Goal: Task Accomplishment & Management: Complete application form

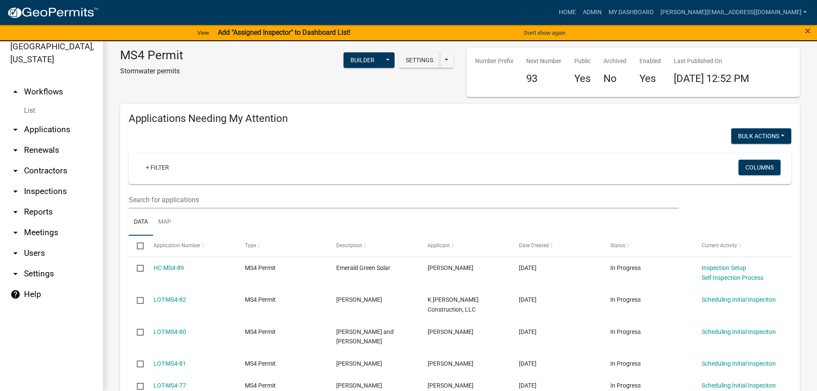
scroll to position [619, 0]
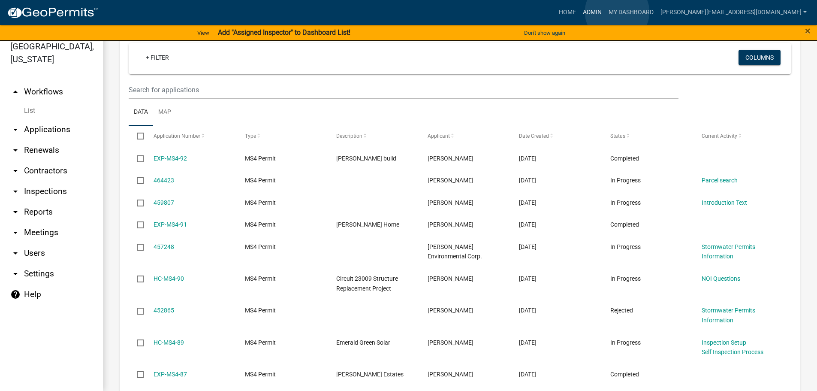
click at [605, 12] on link "Admin" at bounding box center [593, 12] width 26 height 16
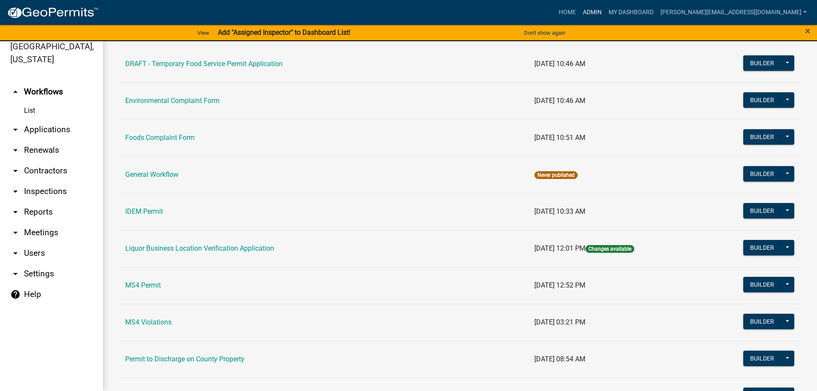
scroll to position [644, 0]
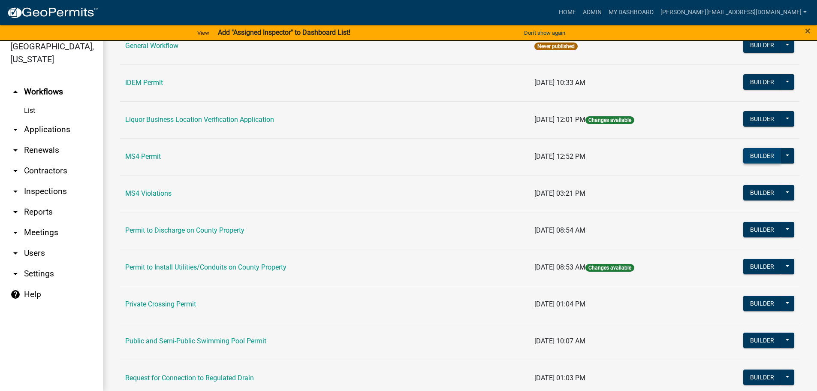
click at [744, 152] on button "Builder" at bounding box center [763, 155] width 38 height 15
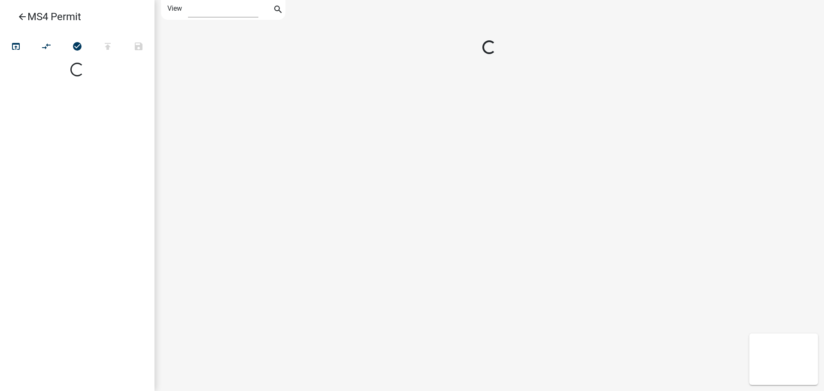
select select "1"
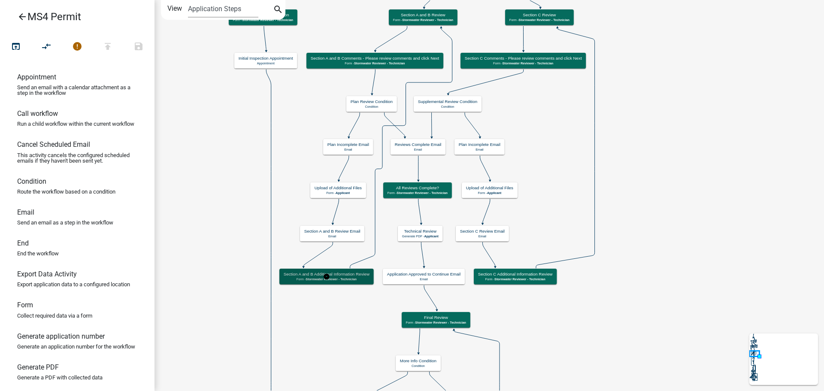
click at [339, 277] on span "Stormwater Reviewer - Technician" at bounding box center [331, 279] width 51 height 4
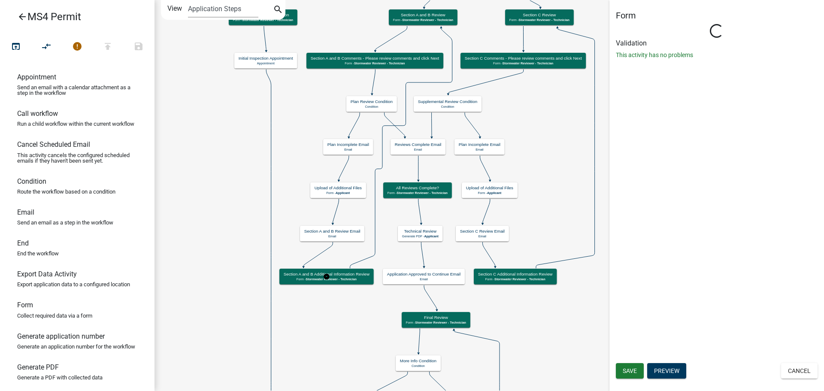
select select "A1534ADC-D787-4504-80BC-9B30F174B6FA"
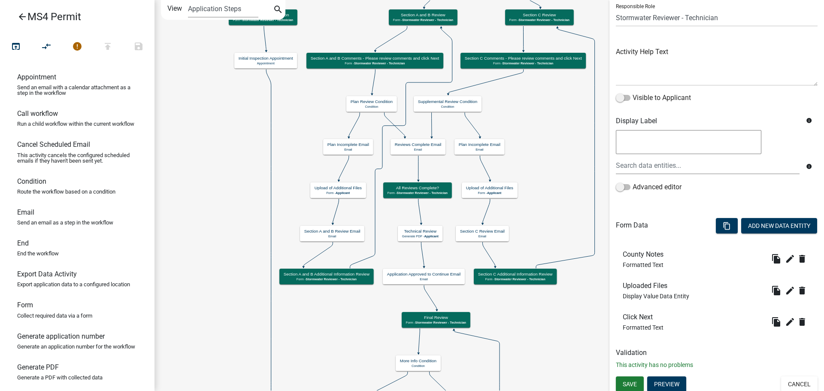
scroll to position [67, 0]
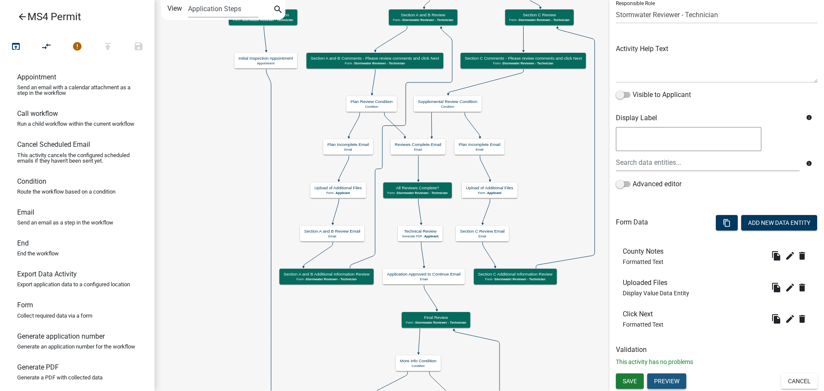
click at [672, 383] on button "Preview" at bounding box center [666, 380] width 39 height 15
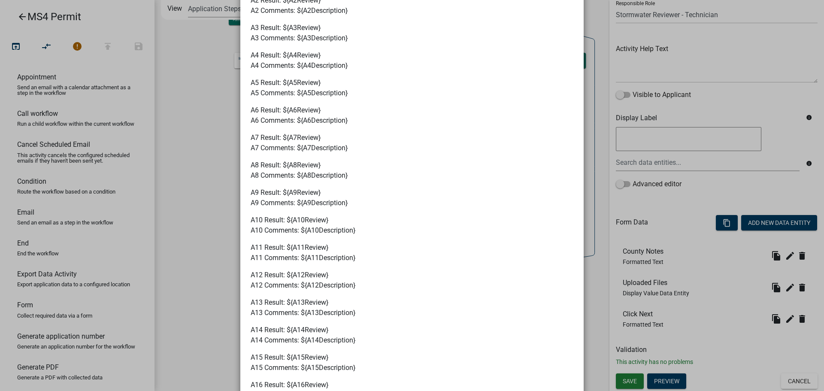
scroll to position [0, 0]
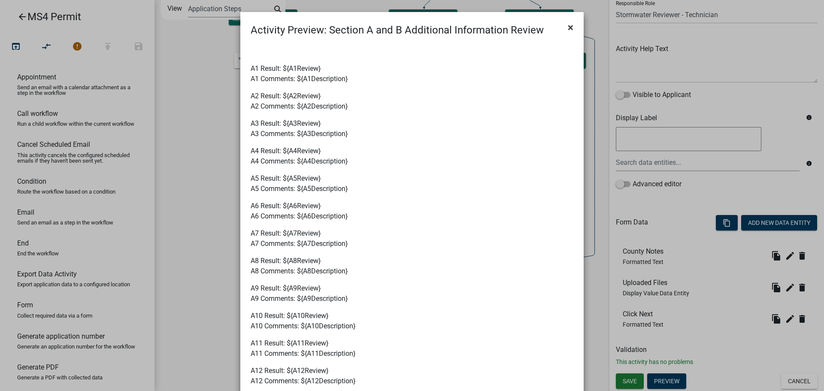
click at [568, 28] on span "×" at bounding box center [571, 27] width 6 height 12
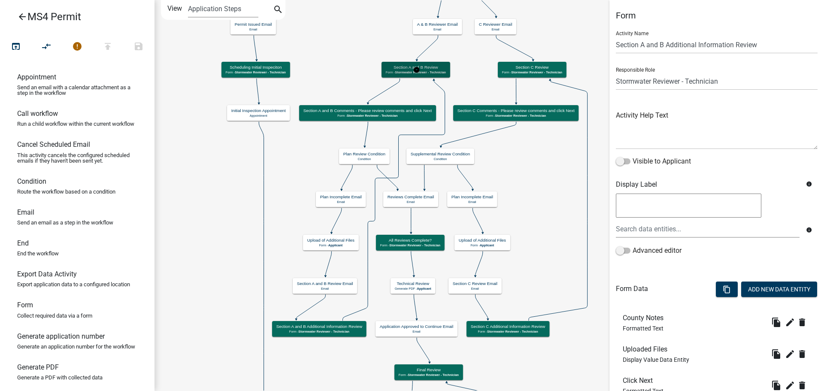
select select "A1534ADC-D787-4504-80BC-9B30F174B6FA"
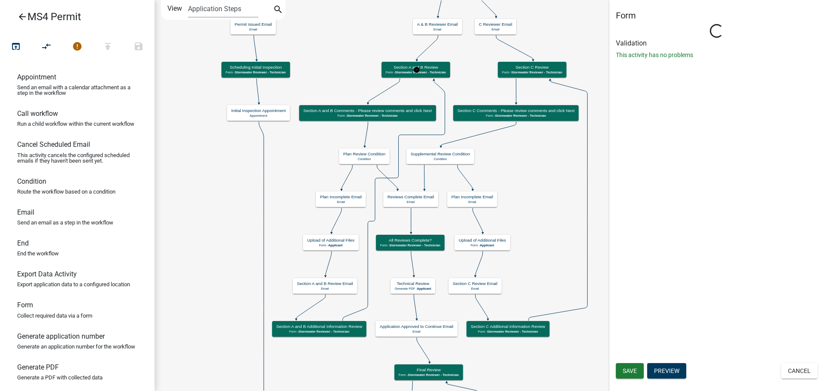
select select "A1534ADC-D787-4504-80BC-9B30F174B6FA"
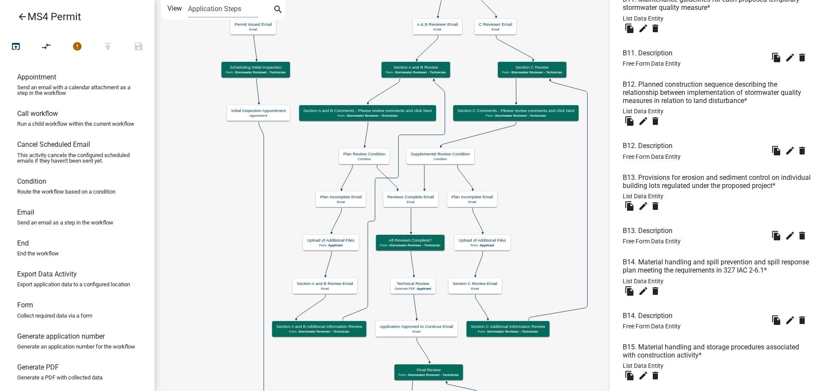
scroll to position [4015, 0]
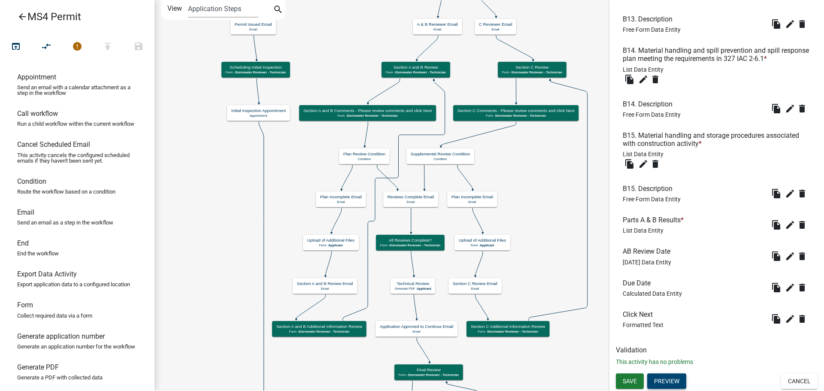
click at [669, 379] on button "Preview" at bounding box center [666, 380] width 39 height 15
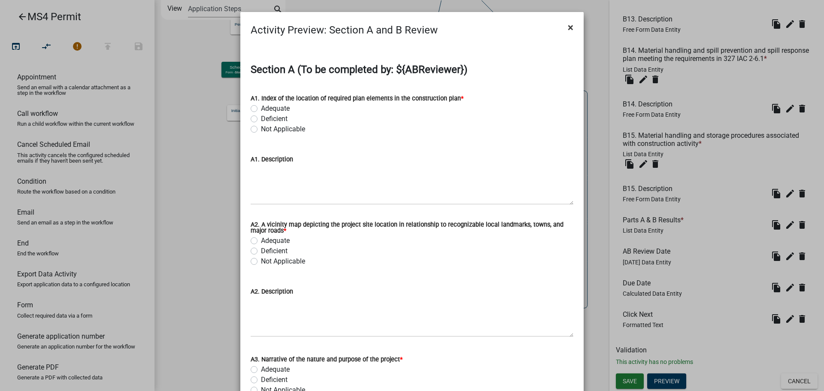
click at [568, 28] on span "×" at bounding box center [571, 27] width 6 height 12
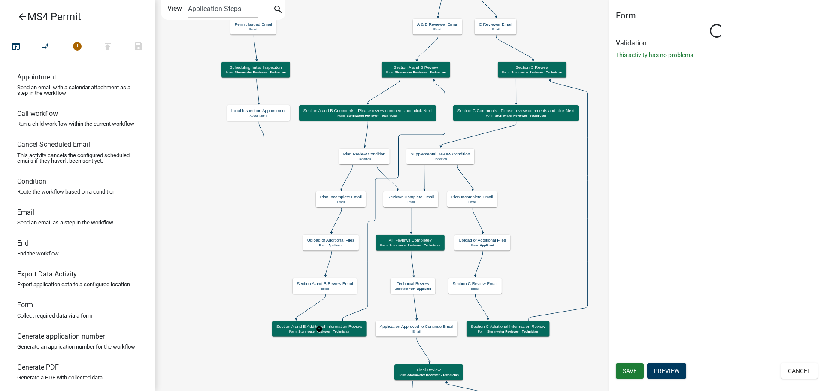
scroll to position [0, 0]
select select "A1534ADC-D787-4504-80BC-9B30F174B6FA"
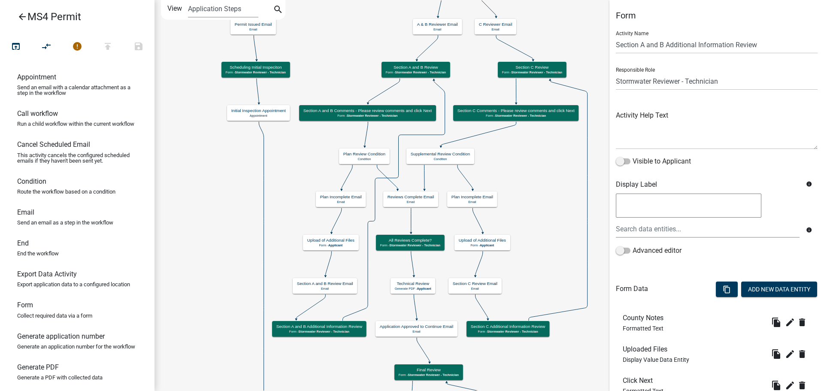
scroll to position [67, 0]
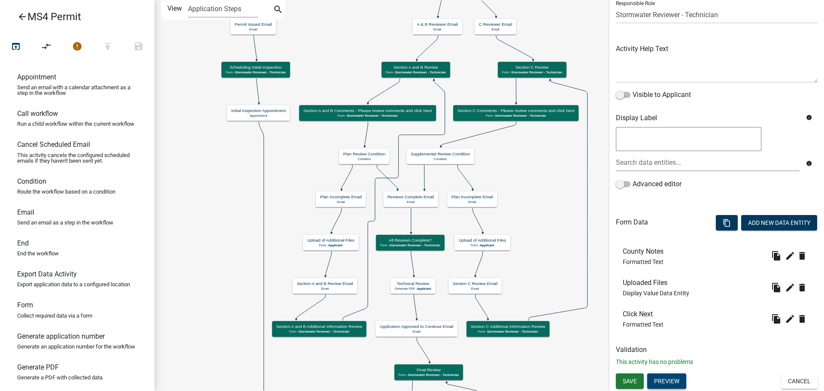
click at [678, 378] on button "Preview" at bounding box center [666, 380] width 39 height 15
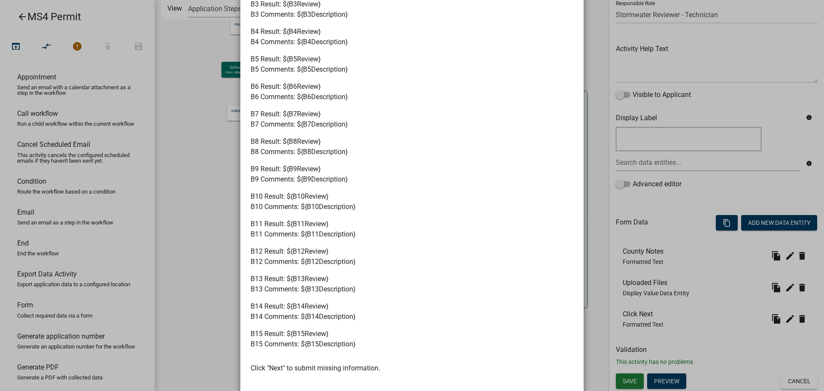
scroll to position [1033, 0]
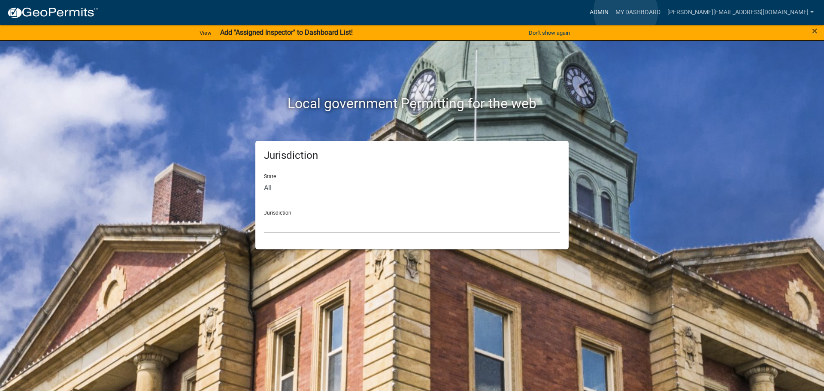
click at [612, 12] on link "Admin" at bounding box center [599, 12] width 26 height 16
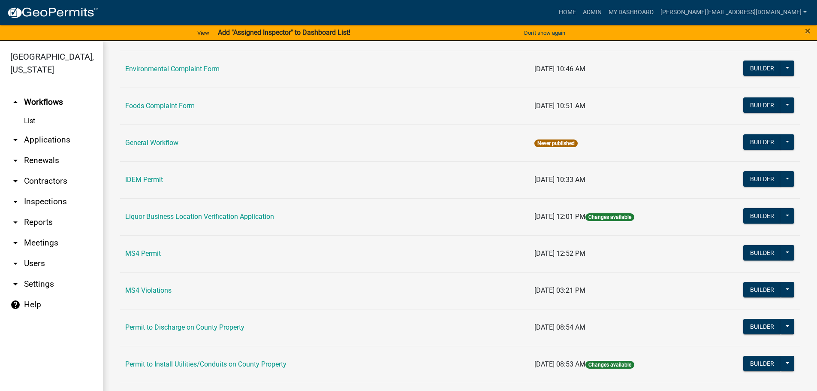
scroll to position [558, 0]
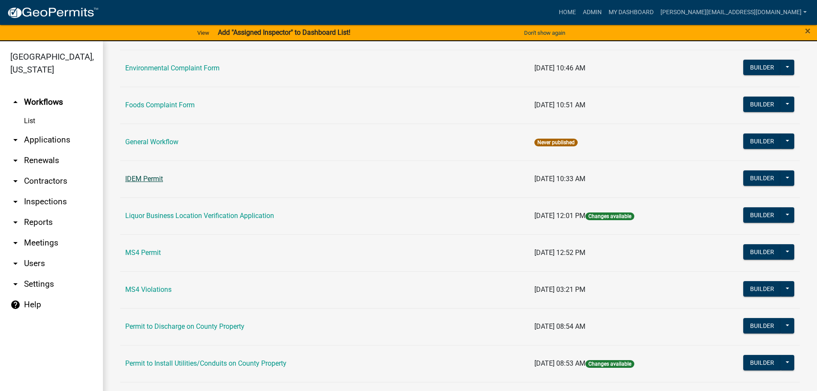
click at [153, 179] on link "IDEM Permit" at bounding box center [144, 179] width 38 height 8
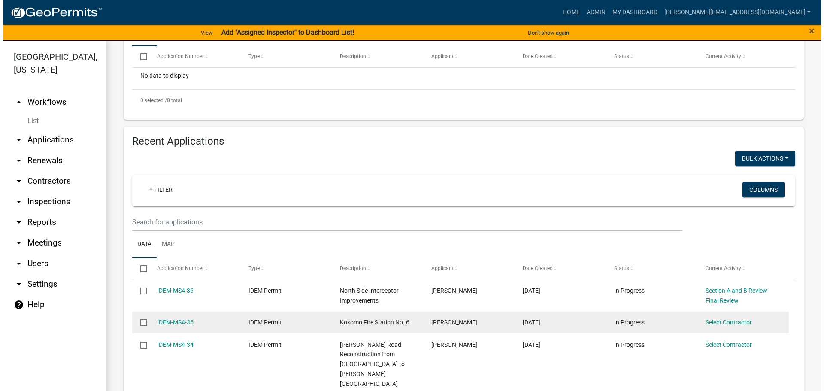
scroll to position [211, 0]
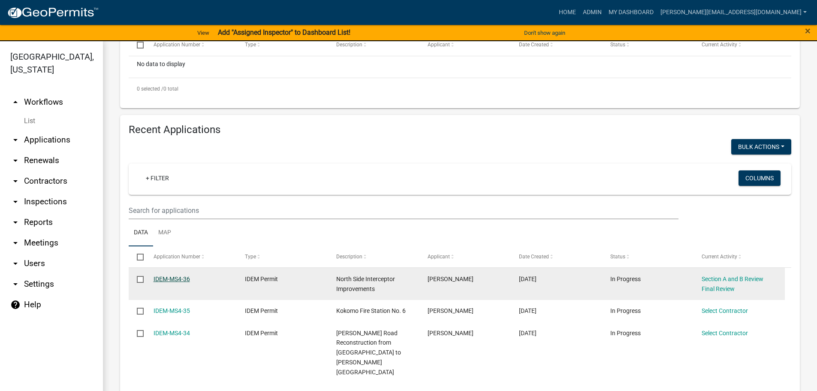
click at [171, 278] on link "IDEM-MS4-36" at bounding box center [172, 278] width 36 height 7
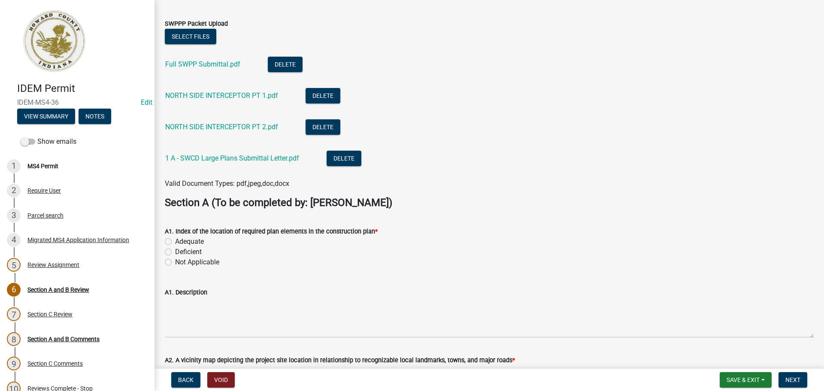
scroll to position [86, 0]
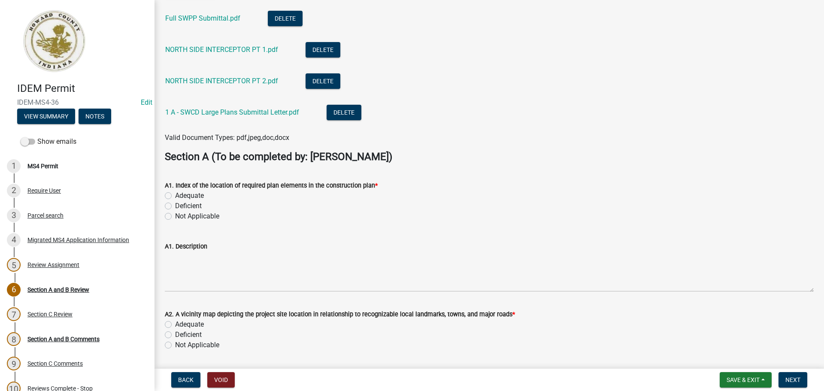
click at [182, 195] on label "Adequate" at bounding box center [189, 196] width 29 height 10
click at [181, 195] on input "Adequate" at bounding box center [178, 194] width 6 height 6
radio input "true"
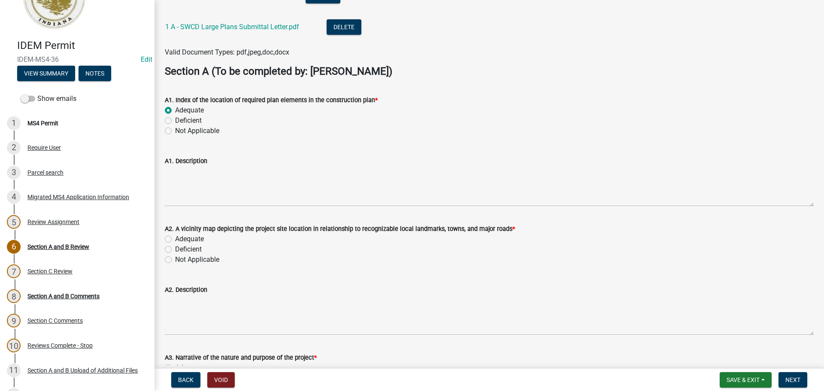
scroll to position [172, 0]
click at [187, 241] on label "Adequate" at bounding box center [189, 238] width 29 height 10
click at [181, 239] on input "Adequate" at bounding box center [178, 236] width 6 height 6
radio input "true"
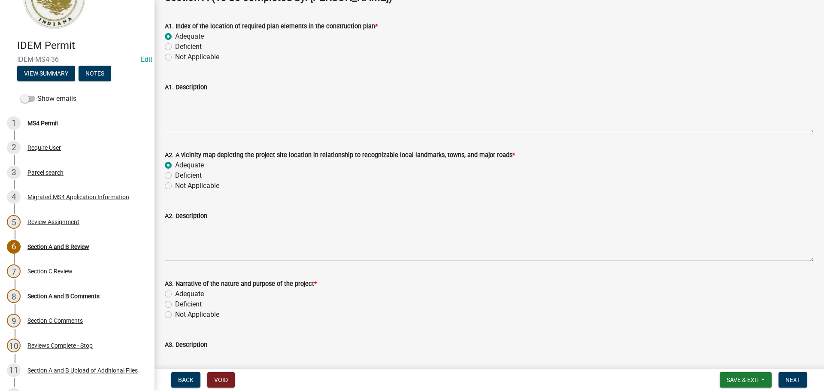
scroll to position [257, 0]
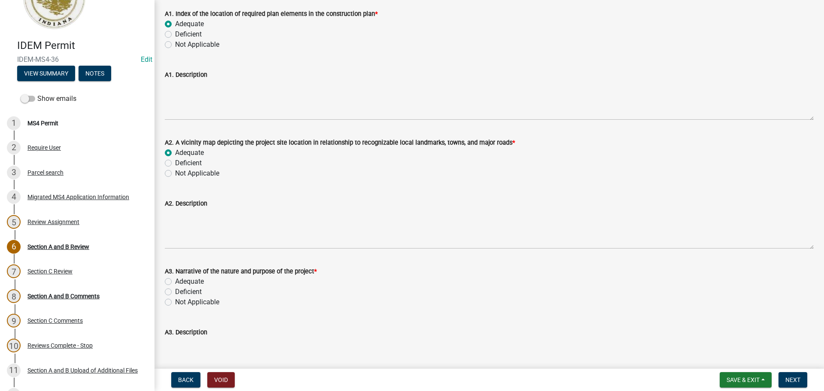
click at [190, 283] on label "Adequate" at bounding box center [189, 281] width 29 height 10
click at [181, 282] on input "Adequate" at bounding box center [178, 279] width 6 height 6
radio input "true"
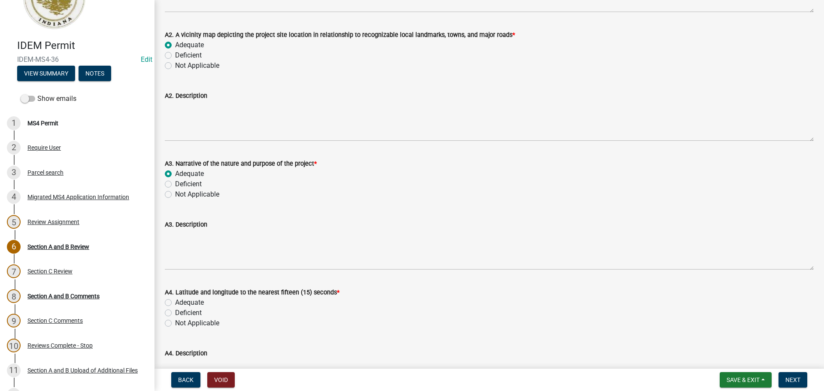
scroll to position [386, 0]
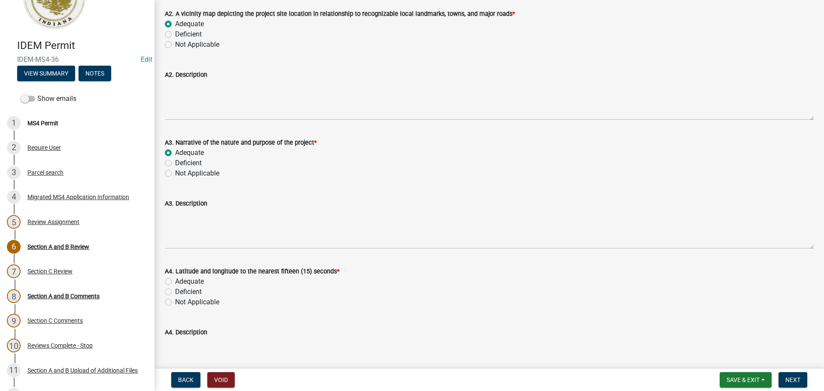
click at [192, 284] on label "Adequate" at bounding box center [189, 281] width 29 height 10
click at [181, 282] on input "Adequate" at bounding box center [178, 279] width 6 height 6
radio input "true"
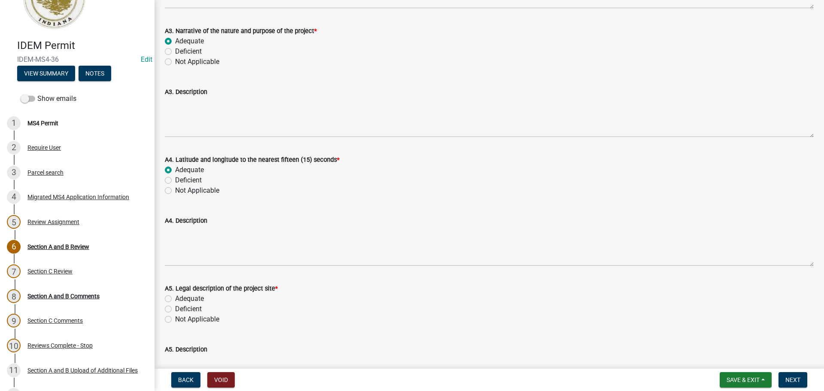
scroll to position [558, 0]
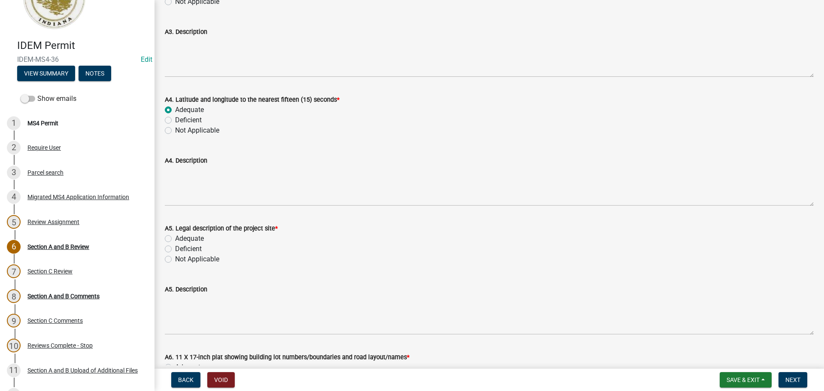
click at [197, 238] on label "Adequate" at bounding box center [189, 238] width 29 height 10
click at [181, 238] on input "Adequate" at bounding box center [178, 236] width 6 height 6
radio input "true"
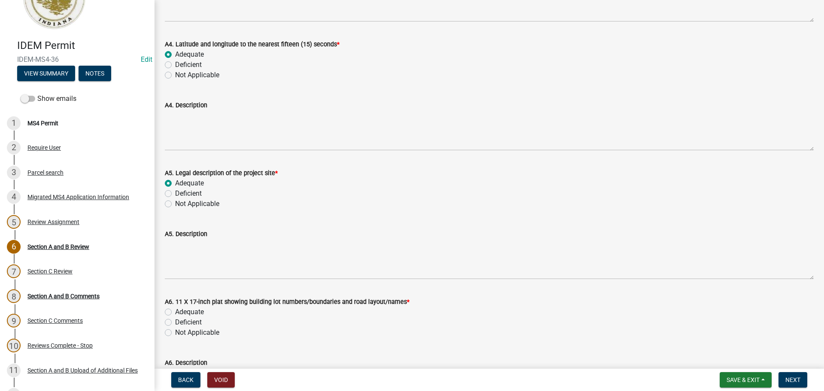
scroll to position [730, 0]
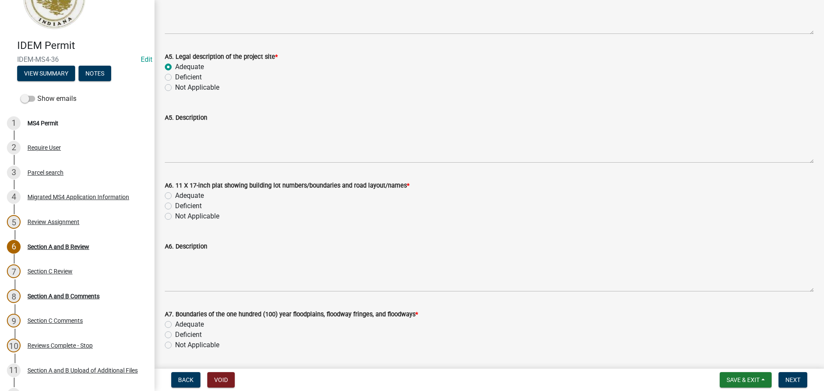
click at [175, 198] on label "Adequate" at bounding box center [189, 196] width 29 height 10
click at [175, 196] on input "Adequate" at bounding box center [178, 194] width 6 height 6
radio input "true"
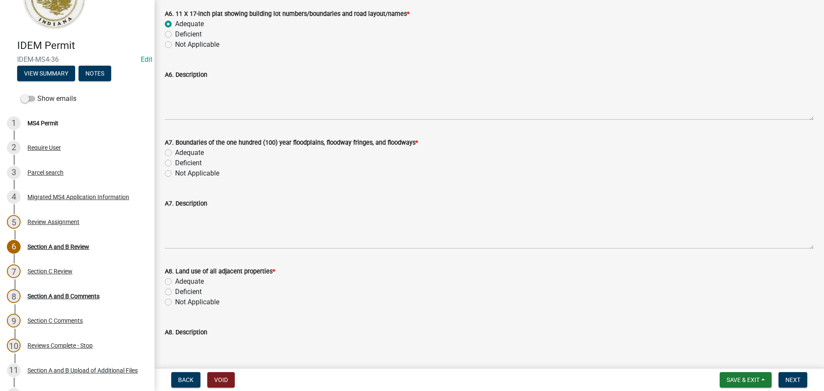
click at [180, 152] on label "Adequate" at bounding box center [189, 153] width 29 height 10
click at [180, 152] on input "Adequate" at bounding box center [178, 151] width 6 height 6
radio input "true"
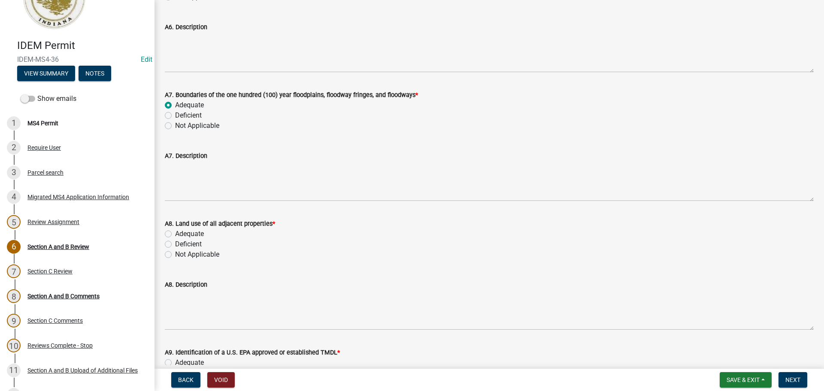
scroll to position [1030, 0]
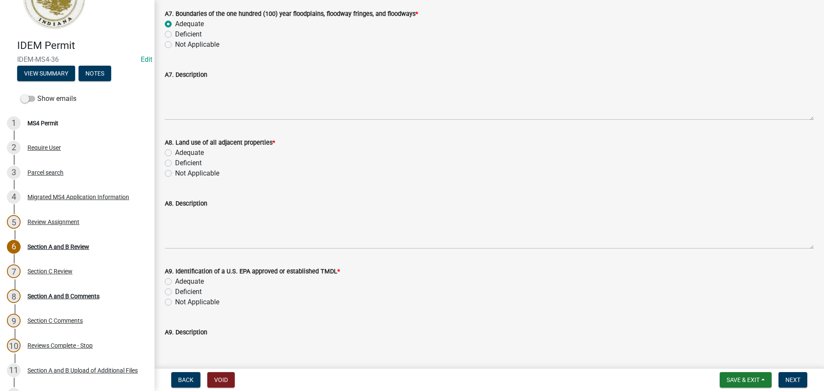
click at [182, 151] on label "Adequate" at bounding box center [189, 153] width 29 height 10
click at [181, 151] on input "Adequate" at bounding box center [178, 151] width 6 height 6
radio input "true"
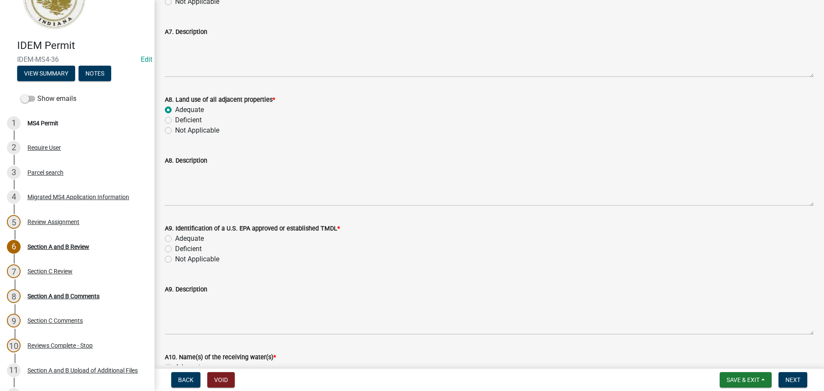
click at [189, 238] on label "Adequate" at bounding box center [189, 238] width 29 height 10
click at [181, 238] on input "Adequate" at bounding box center [178, 236] width 6 height 6
radio input "true"
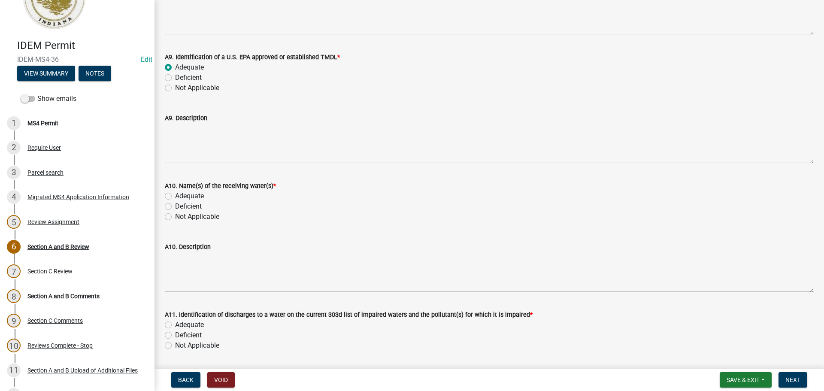
scroll to position [1244, 0]
click at [185, 196] on label "Adequate" at bounding box center [189, 196] width 29 height 10
click at [181, 196] on input "Adequate" at bounding box center [178, 194] width 6 height 6
radio input "true"
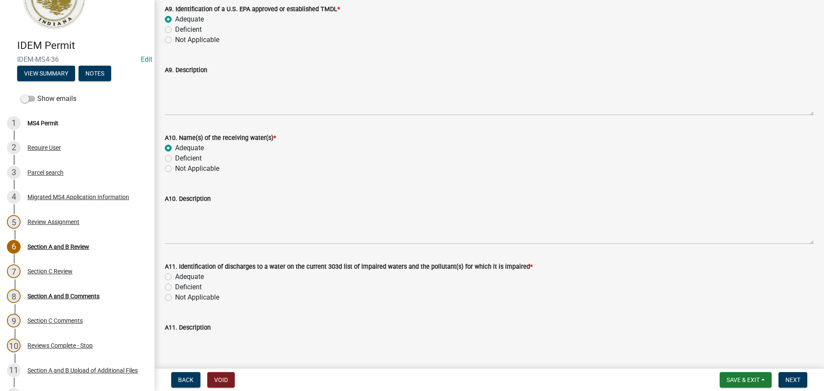
scroll to position [1373, 0]
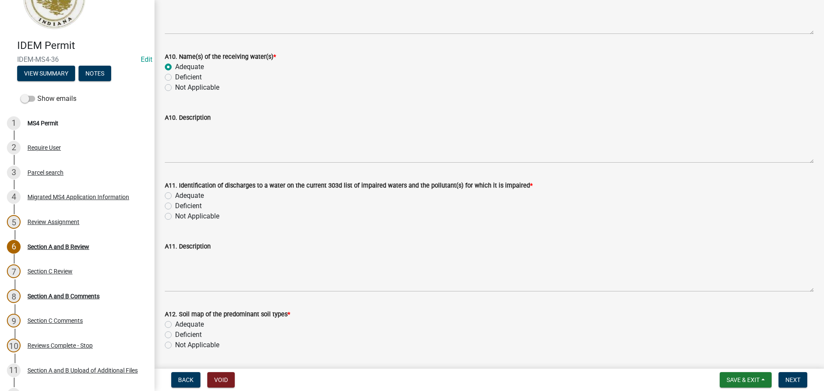
click at [188, 197] on label "Adequate" at bounding box center [189, 196] width 29 height 10
click at [181, 196] on input "Adequate" at bounding box center [178, 194] width 6 height 6
radio input "true"
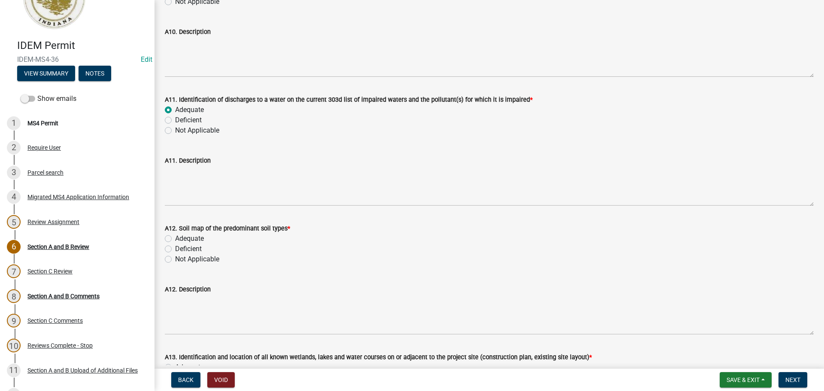
click at [188, 239] on label "Adequate" at bounding box center [189, 238] width 29 height 10
click at [181, 239] on input "Adequate" at bounding box center [178, 236] width 6 height 6
radio input "true"
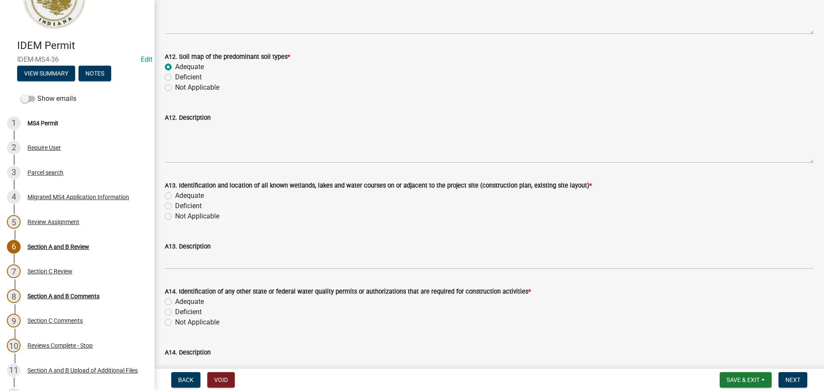
click at [184, 194] on label "Adequate" at bounding box center [189, 196] width 29 height 10
click at [181, 194] on input "Adequate" at bounding box center [178, 194] width 6 height 6
radio input "true"
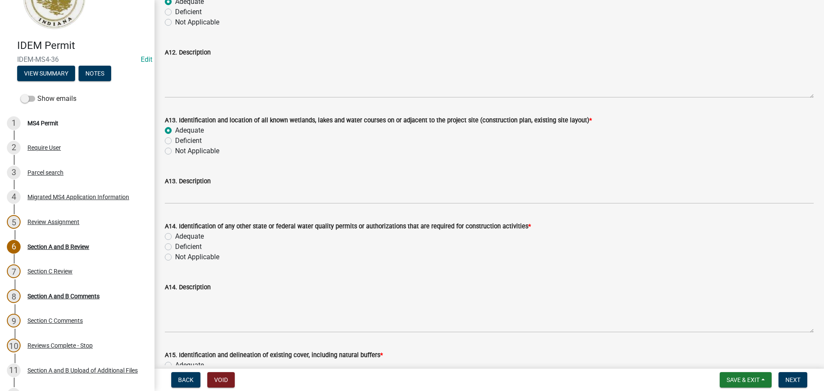
scroll to position [1716, 0]
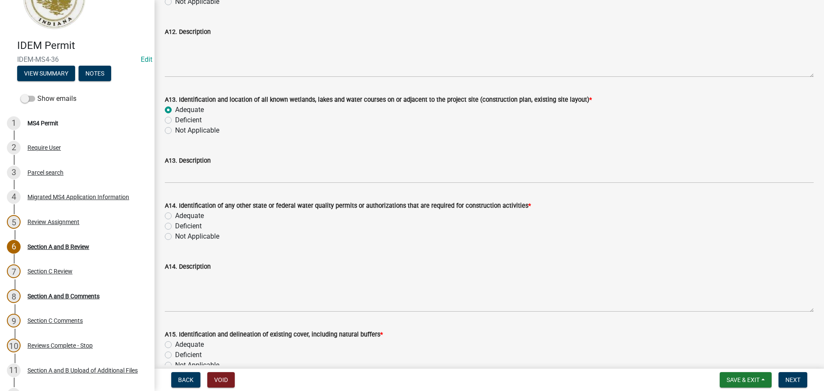
click at [194, 215] on label "Adequate" at bounding box center [189, 216] width 29 height 10
click at [181, 215] on input "Adequate" at bounding box center [178, 214] width 6 height 6
radio input "true"
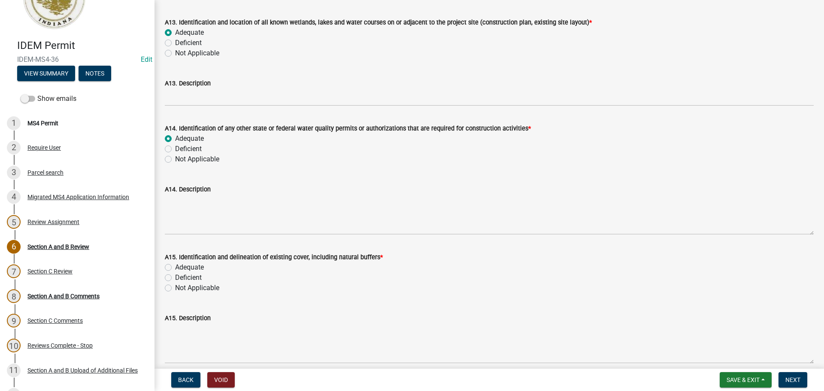
scroll to position [1802, 0]
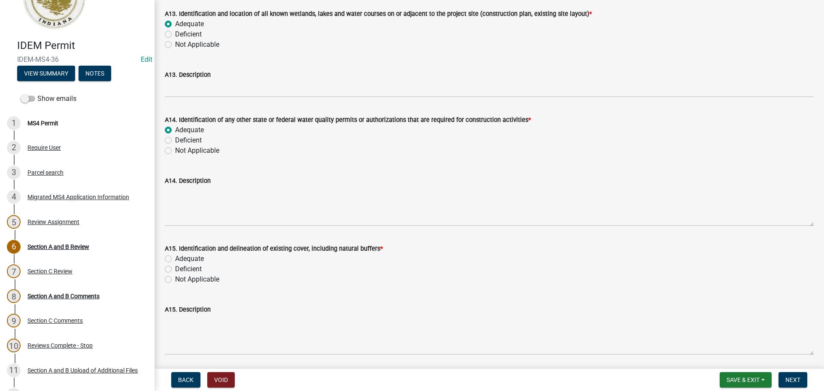
click at [190, 257] on label "Adequate" at bounding box center [189, 259] width 29 height 10
click at [181, 257] on input "Adequate" at bounding box center [178, 257] width 6 height 6
radio input "true"
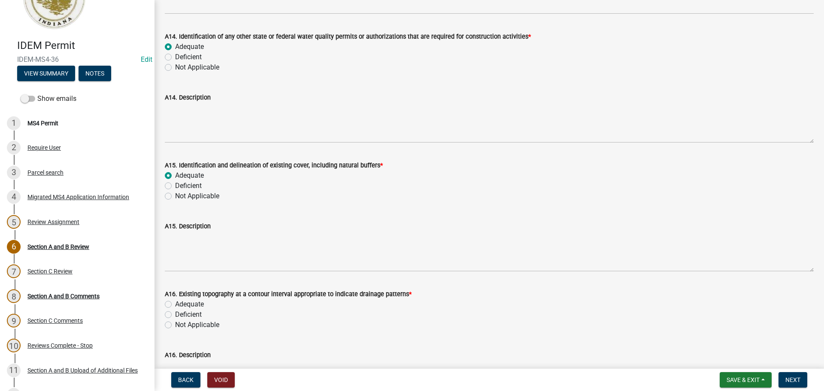
scroll to position [2060, 0]
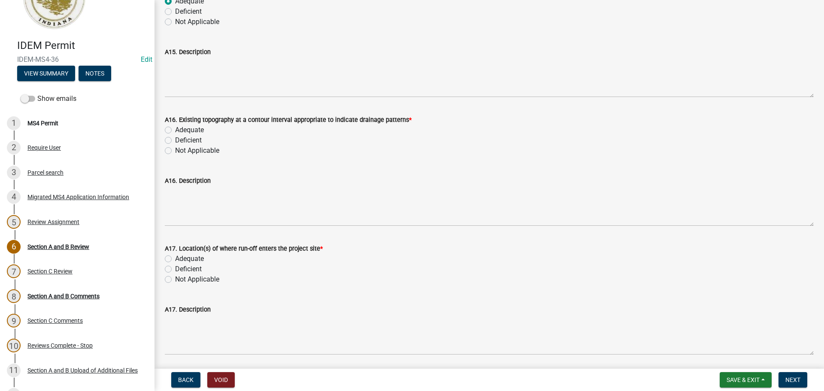
click at [185, 129] on label "Adequate" at bounding box center [189, 130] width 29 height 10
click at [181, 129] on input "Adequate" at bounding box center [178, 128] width 6 height 6
radio input "true"
click at [194, 258] on label "Adequate" at bounding box center [189, 259] width 29 height 10
click at [181, 258] on input "Adequate" at bounding box center [178, 257] width 6 height 6
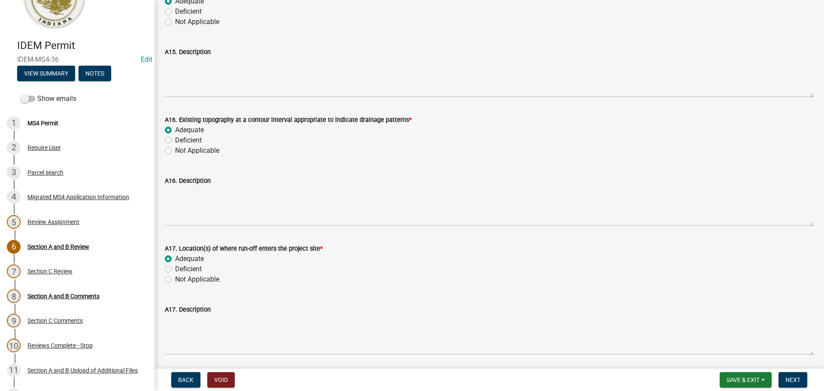
radio input "true"
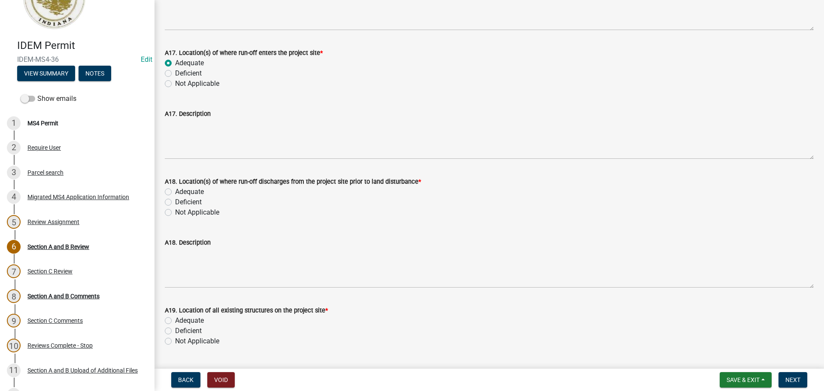
scroll to position [2274, 0]
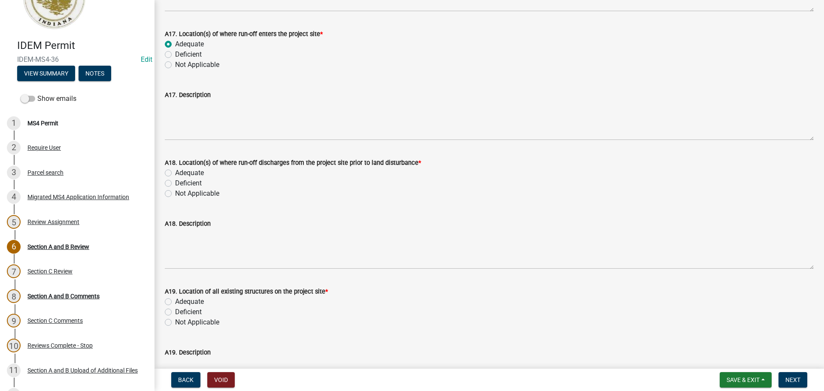
click at [192, 171] on label "Adequate" at bounding box center [189, 173] width 29 height 10
click at [181, 171] on input "Adequate" at bounding box center [178, 171] width 6 height 6
radio input "true"
click at [197, 303] on label "Adequate" at bounding box center [189, 302] width 29 height 10
click at [181, 302] on input "Adequate" at bounding box center [178, 300] width 6 height 6
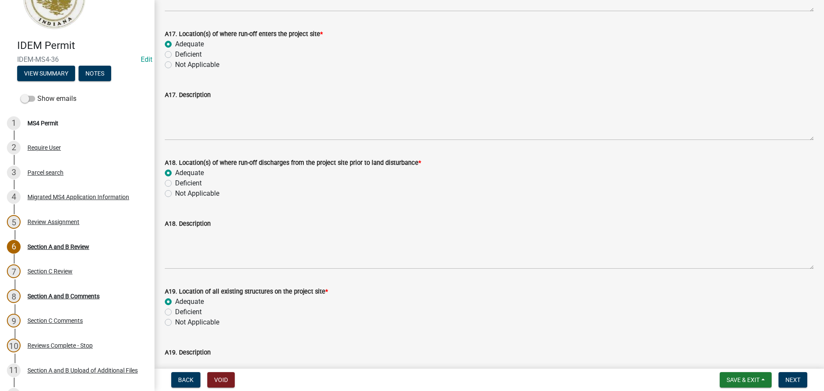
radio input "true"
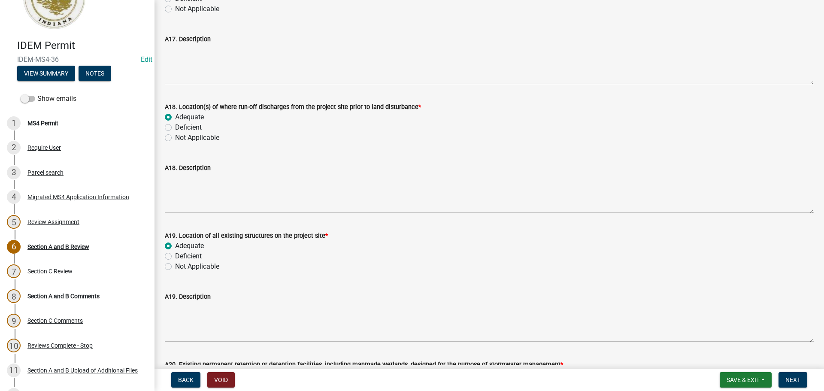
scroll to position [2446, 0]
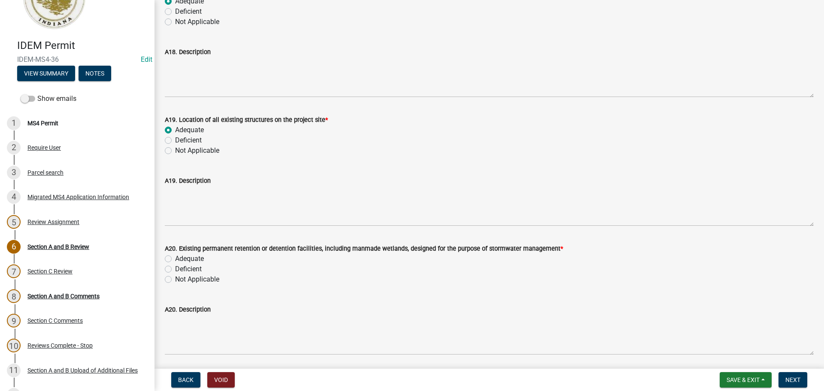
click at [201, 280] on label "Not Applicable" at bounding box center [197, 279] width 44 height 10
click at [181, 280] on input "Not Applicable" at bounding box center [178, 277] width 6 height 6
radio input "true"
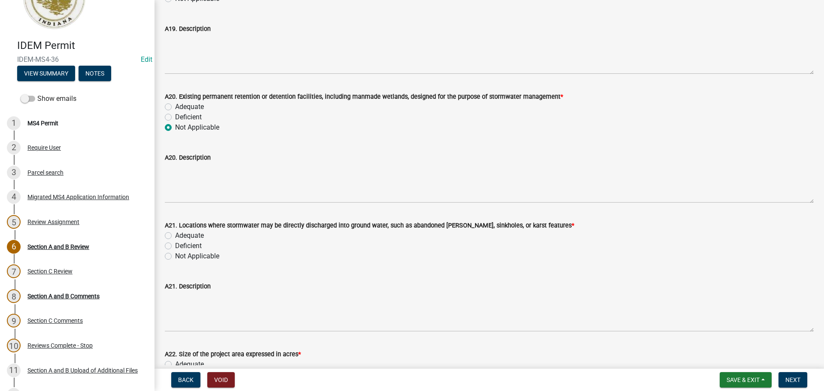
scroll to position [2618, 0]
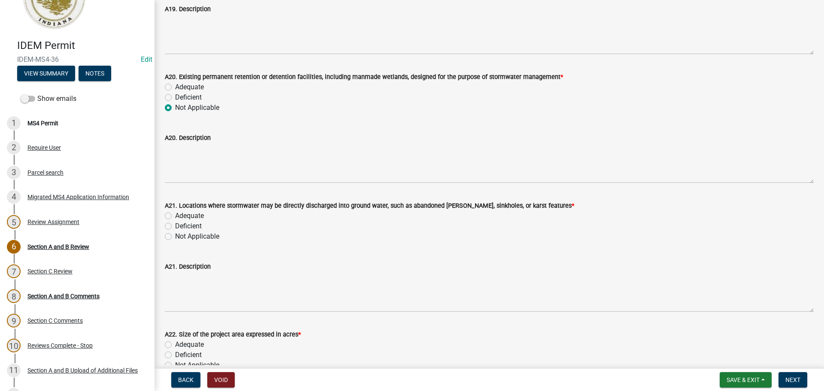
click at [187, 215] on label "Adequate" at bounding box center [189, 216] width 29 height 10
click at [181, 215] on input "Adequate" at bounding box center [178, 214] width 6 height 6
radio input "true"
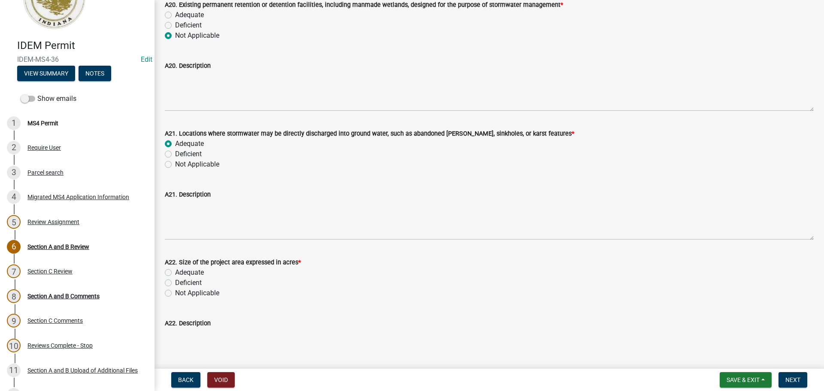
scroll to position [2703, 0]
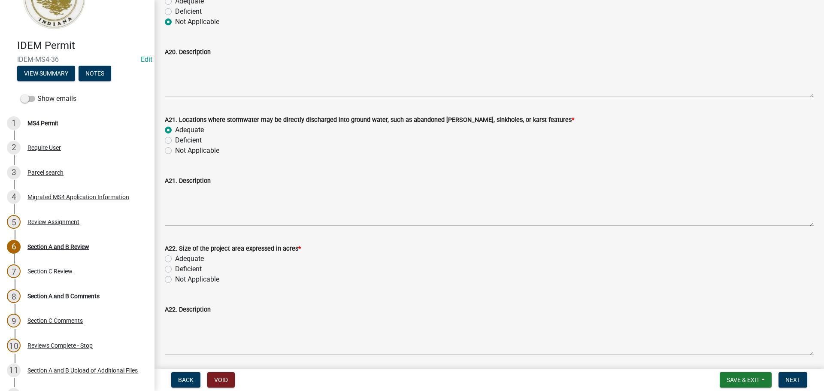
click at [176, 260] on label "Adequate" at bounding box center [189, 259] width 29 height 10
click at [176, 259] on input "Adequate" at bounding box center [178, 257] width 6 height 6
radio input "true"
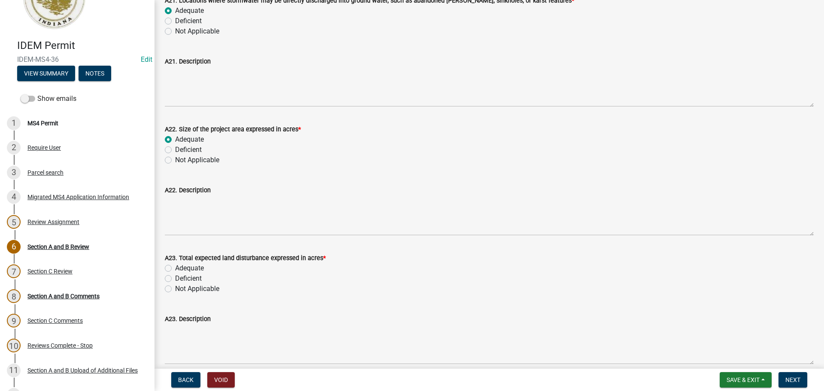
scroll to position [2832, 0]
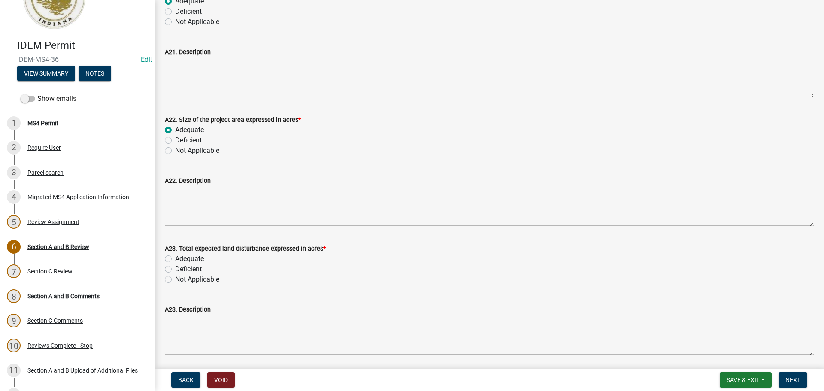
click at [192, 260] on label "Adequate" at bounding box center [189, 259] width 29 height 10
click at [181, 259] on input "Adequate" at bounding box center [178, 257] width 6 height 6
radio input "true"
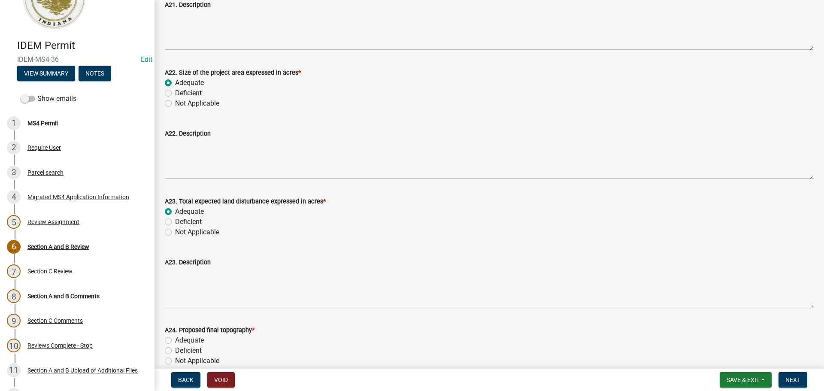
scroll to position [3004, 0]
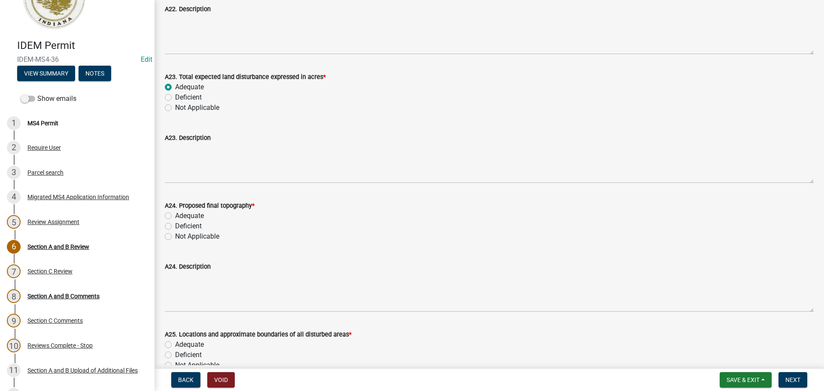
click at [197, 218] on label "Adequate" at bounding box center [189, 216] width 29 height 10
click at [181, 216] on input "Adequate" at bounding box center [178, 214] width 6 height 6
radio input "true"
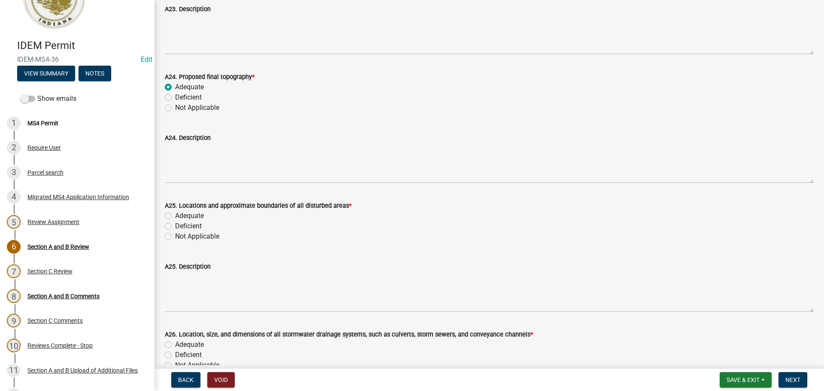
click at [194, 217] on label "Adequate" at bounding box center [189, 216] width 29 height 10
click at [181, 216] on input "Adequate" at bounding box center [178, 214] width 6 height 6
radio input "true"
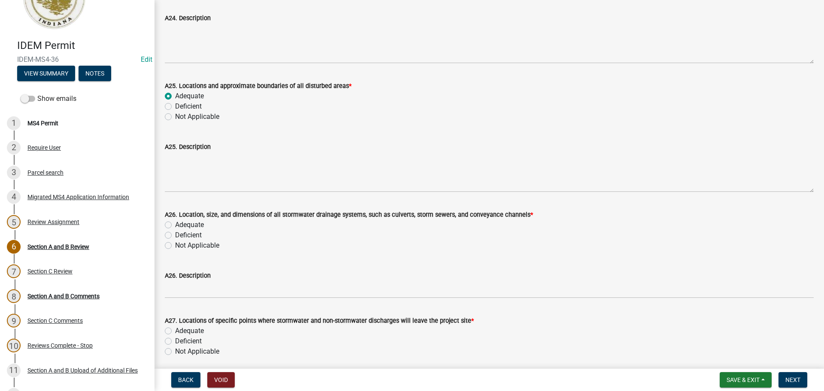
scroll to position [3304, 0]
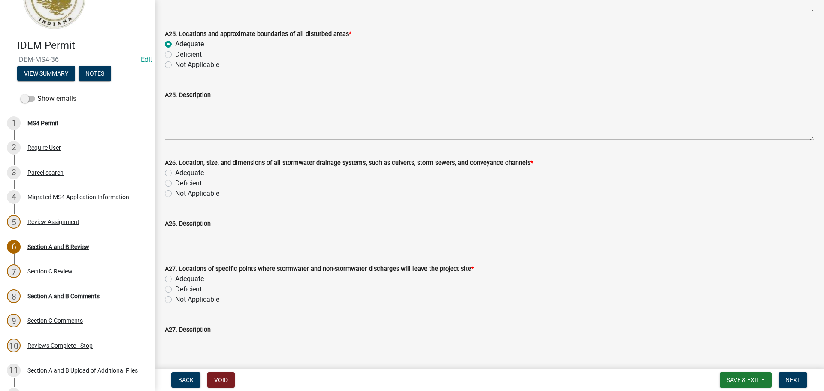
click at [191, 174] on label "Adequate" at bounding box center [189, 173] width 29 height 10
click at [181, 173] on input "Adequate" at bounding box center [178, 171] width 6 height 6
radio input "true"
click at [189, 279] on label "Adequate" at bounding box center [189, 279] width 29 height 10
click at [181, 279] on input "Adequate" at bounding box center [178, 277] width 6 height 6
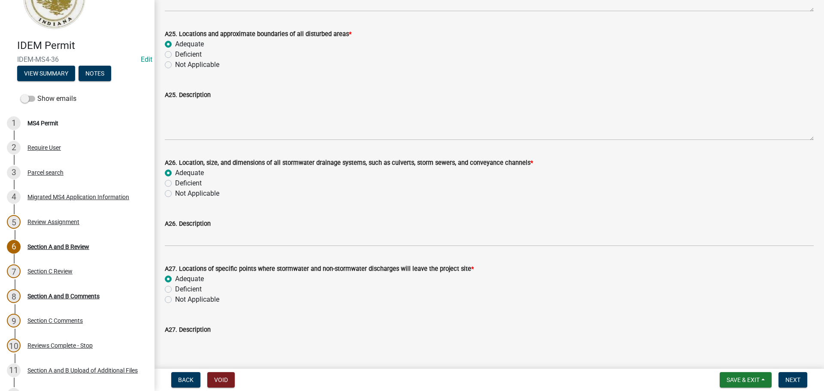
radio input "true"
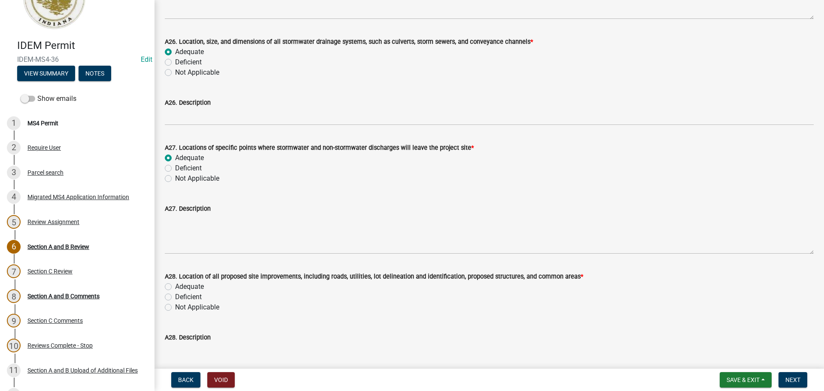
scroll to position [3433, 0]
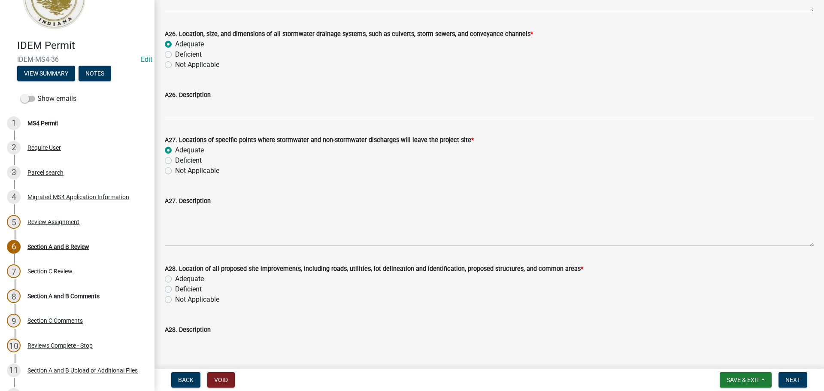
click at [190, 278] on label "Adequate" at bounding box center [189, 279] width 29 height 10
click at [181, 278] on input "Adequate" at bounding box center [178, 277] width 6 height 6
radio input "true"
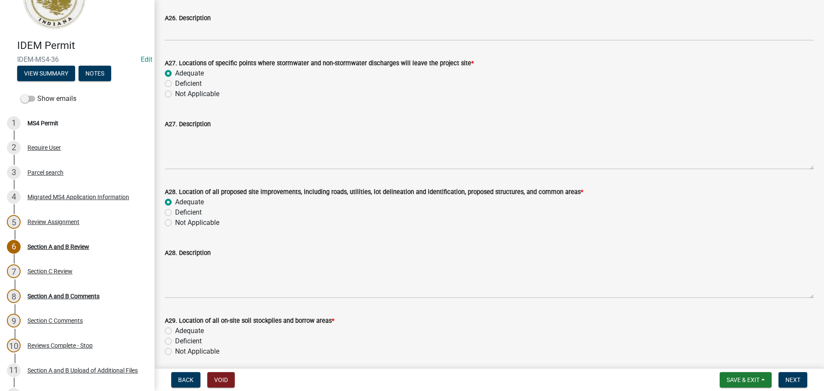
scroll to position [3605, 0]
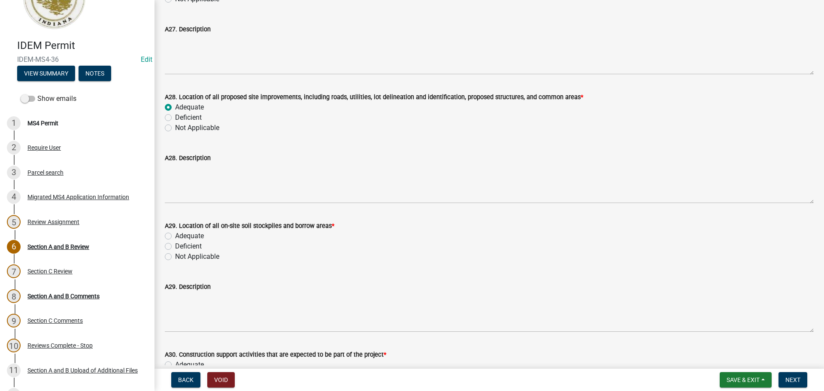
click at [190, 236] on label "Adequate" at bounding box center [189, 236] width 29 height 10
click at [181, 236] on input "Adequate" at bounding box center [178, 234] width 6 height 6
radio input "true"
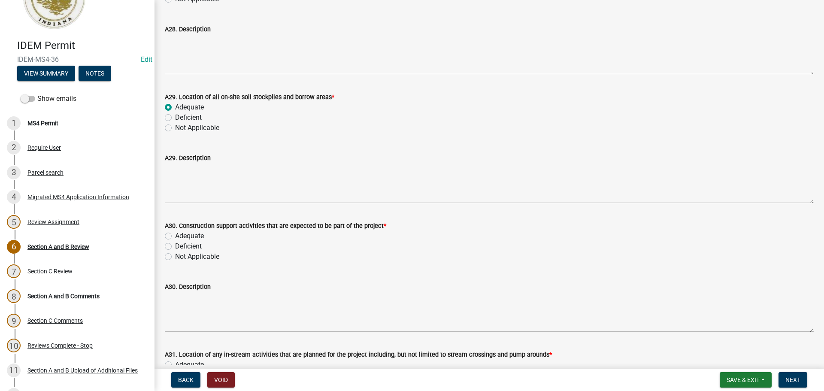
click at [194, 238] on label "Adequate" at bounding box center [189, 236] width 29 height 10
click at [181, 236] on input "Adequate" at bounding box center [178, 234] width 6 height 6
radio input "true"
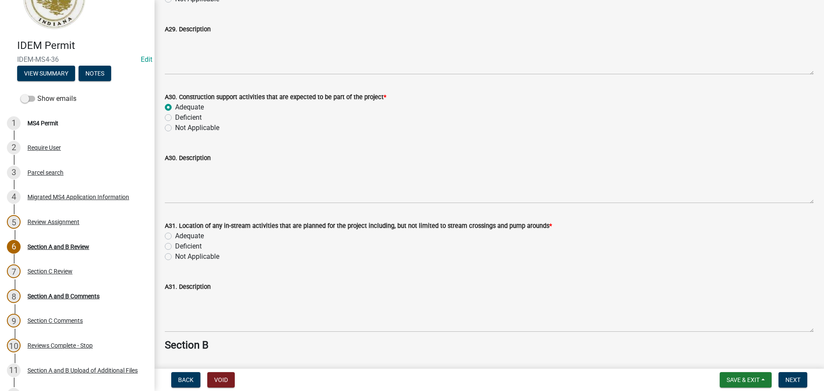
click at [197, 237] on label "Adequate" at bounding box center [189, 236] width 29 height 10
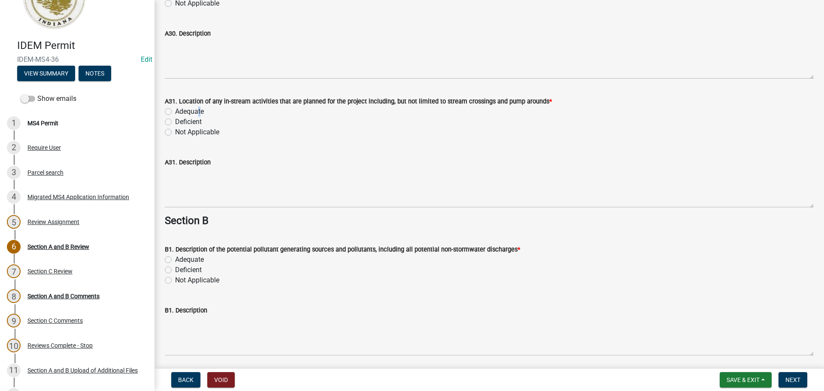
scroll to position [3991, 0]
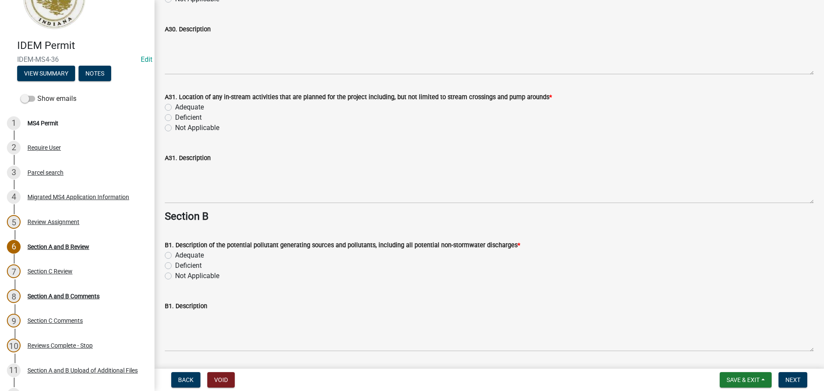
click at [175, 108] on label "Adequate" at bounding box center [189, 107] width 29 height 10
click at [175, 108] on input "Adequate" at bounding box center [178, 105] width 6 height 6
radio input "true"
click at [194, 258] on label "Adequate" at bounding box center [189, 255] width 29 height 10
click at [181, 256] on input "Adequate" at bounding box center [178, 253] width 6 height 6
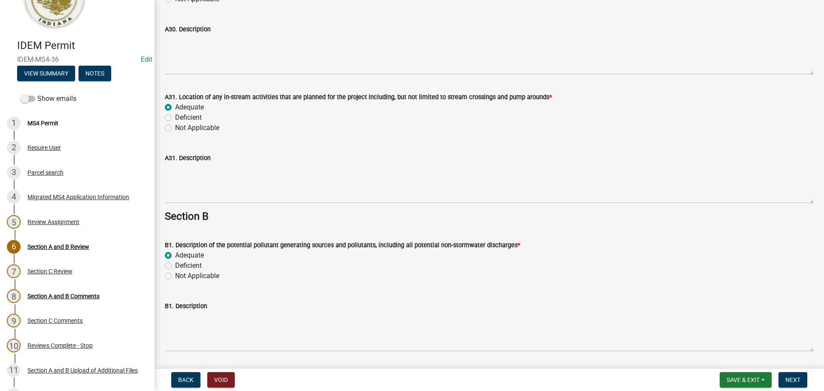
radio input "true"
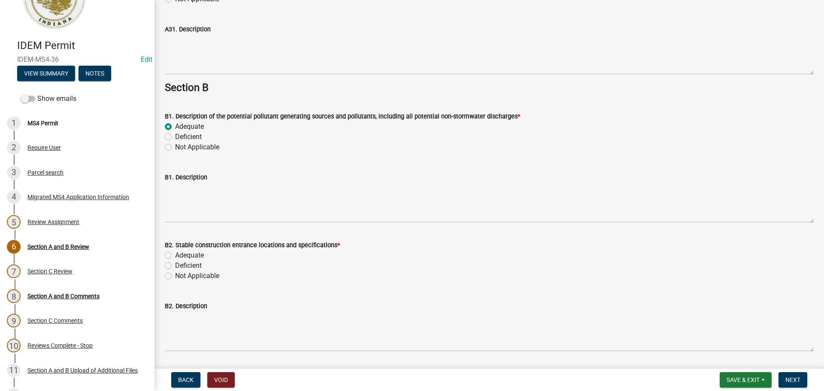
click at [192, 254] on label "Adequate" at bounding box center [189, 255] width 29 height 10
click at [181, 254] on input "Adequate" at bounding box center [178, 253] width 6 height 6
radio input "true"
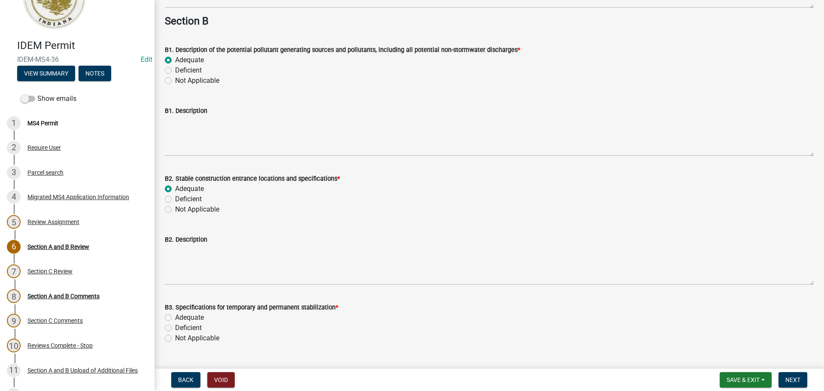
scroll to position [4291, 0]
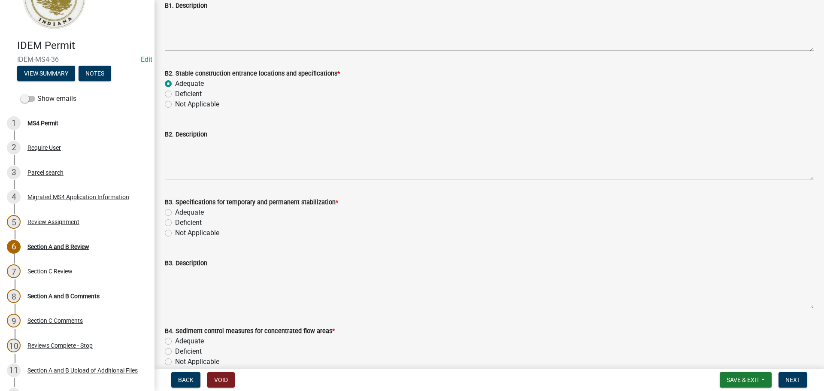
click at [188, 213] on label "Adequate" at bounding box center [189, 212] width 29 height 10
click at [181, 213] on input "Adequate" at bounding box center [178, 210] width 6 height 6
radio input "true"
click at [196, 213] on label "Adequate" at bounding box center [189, 212] width 29 height 10
click at [181, 213] on input "Adequate" at bounding box center [178, 210] width 6 height 6
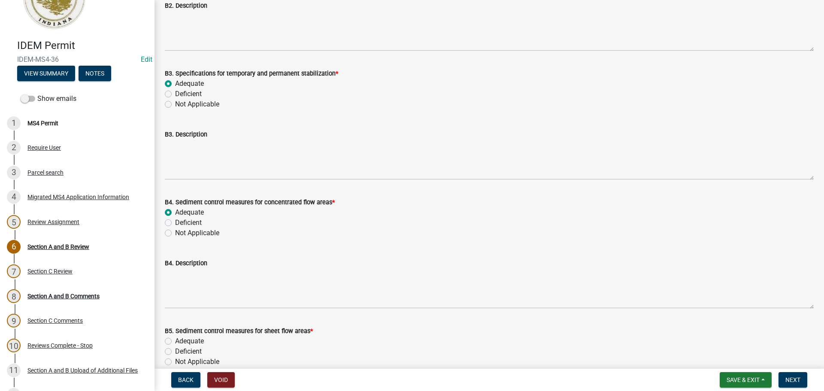
radio input "true"
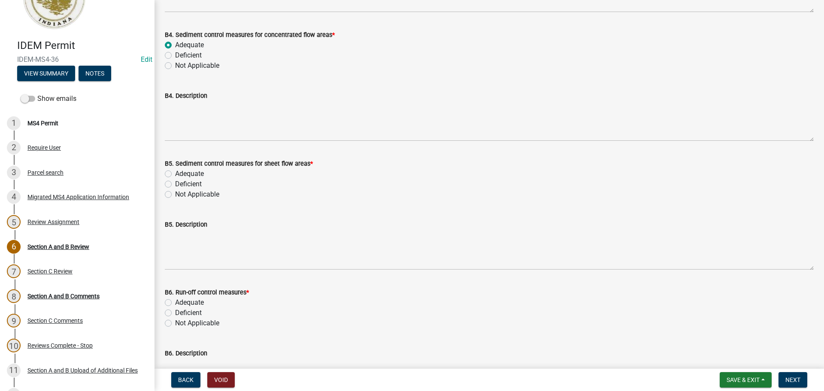
scroll to position [4592, 0]
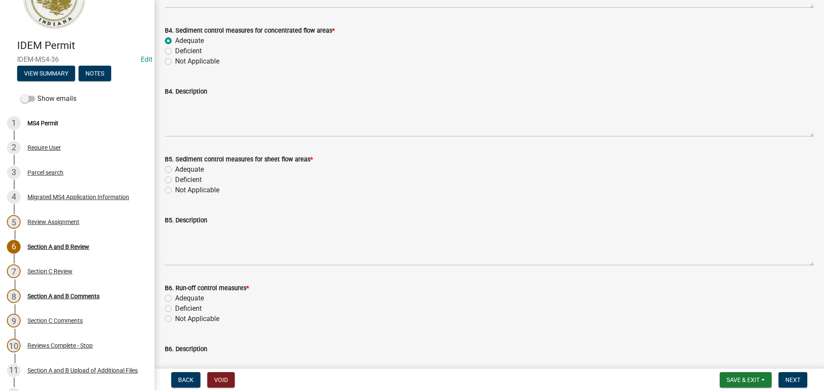
click at [188, 169] on label "Adequate" at bounding box center [189, 169] width 29 height 10
click at [181, 169] on input "Adequate" at bounding box center [178, 167] width 6 height 6
radio input "true"
click at [193, 297] on label "Adequate" at bounding box center [189, 298] width 29 height 10
click at [181, 297] on input "Adequate" at bounding box center [178, 296] width 6 height 6
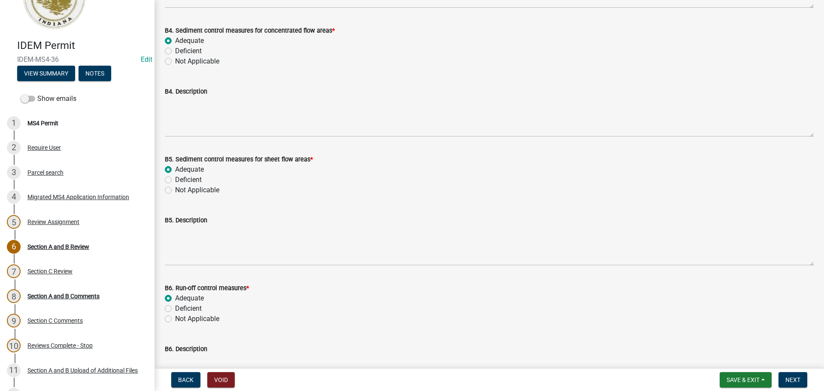
radio input "true"
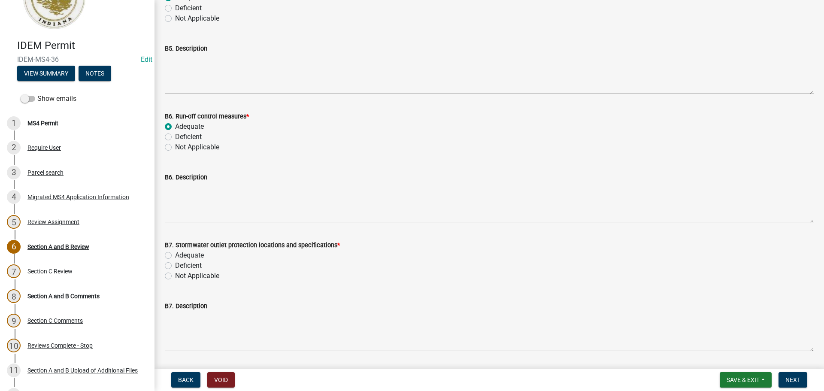
click at [194, 257] on label "Adequate" at bounding box center [189, 255] width 29 height 10
click at [181, 256] on input "Adequate" at bounding box center [178, 253] width 6 height 6
radio input "true"
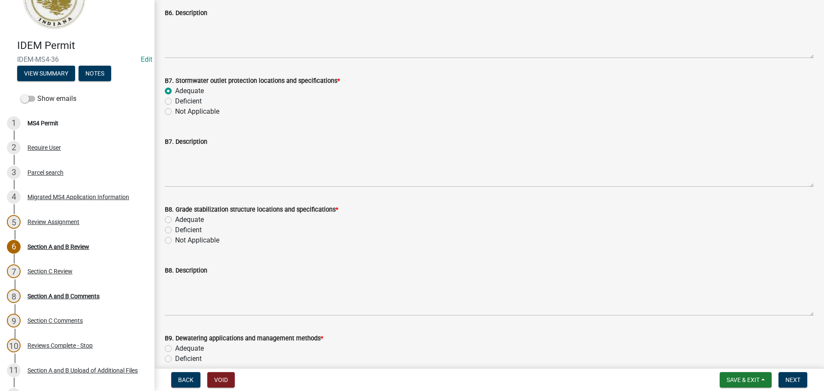
scroll to position [4935, 0]
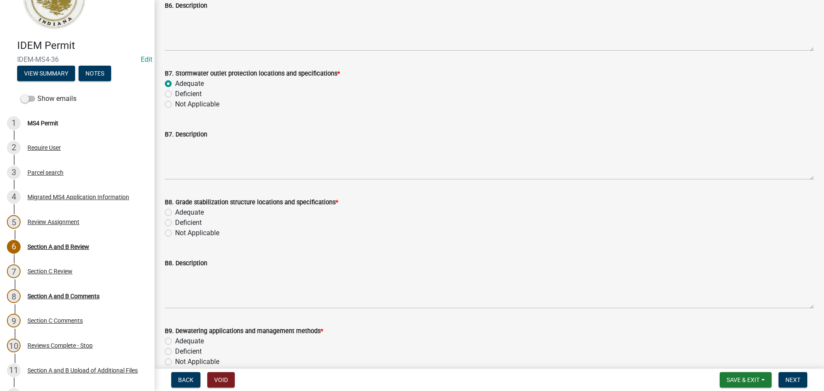
click at [188, 210] on label "Adequate" at bounding box center [189, 212] width 29 height 10
click at [181, 210] on input "Adequate" at bounding box center [178, 210] width 6 height 6
radio input "true"
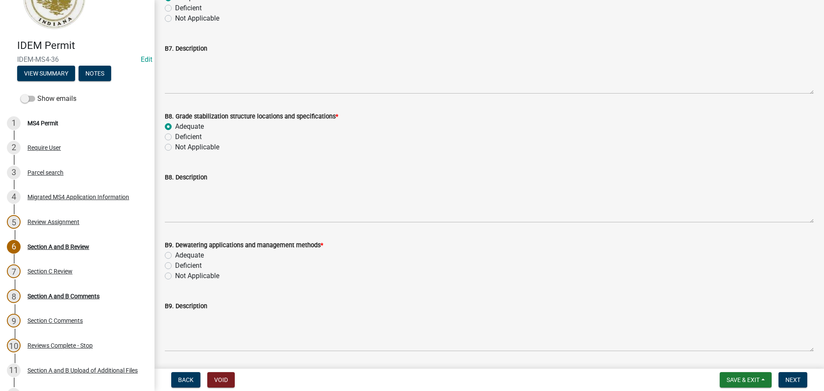
click at [186, 257] on label "Adequate" at bounding box center [189, 255] width 29 height 10
click at [181, 256] on input "Adequate" at bounding box center [178, 253] width 6 height 6
radio input "true"
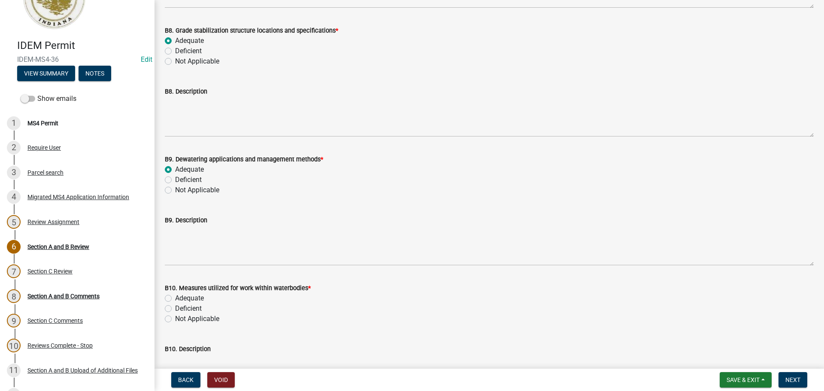
click at [189, 300] on label "Adequate" at bounding box center [189, 298] width 29 height 10
click at [181, 299] on input "Adequate" at bounding box center [178, 296] width 6 height 6
radio input "true"
click at [190, 299] on label "Adequate" at bounding box center [189, 298] width 29 height 10
click at [181, 299] on input "Adequate" at bounding box center [178, 296] width 6 height 6
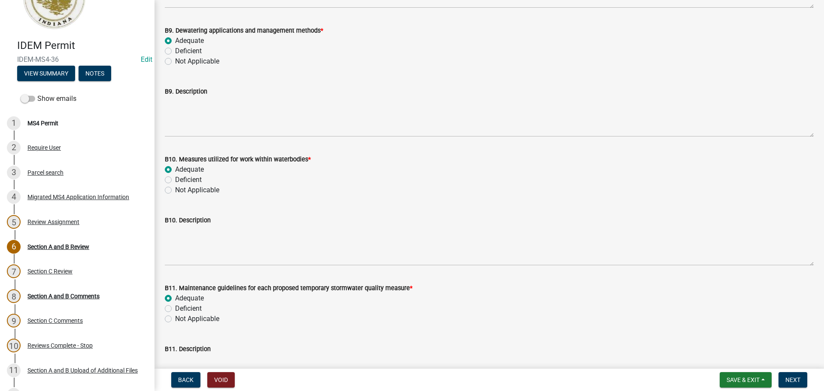
radio input "true"
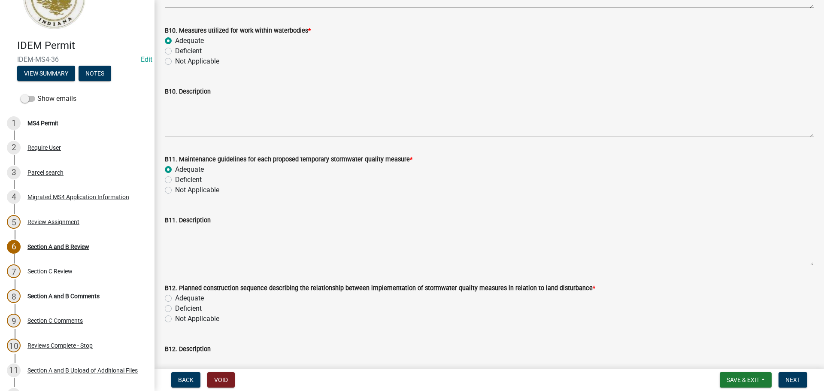
click at [192, 298] on label "Adequate" at bounding box center [189, 298] width 29 height 10
click at [181, 298] on input "Adequate" at bounding box center [178, 296] width 6 height 6
radio input "true"
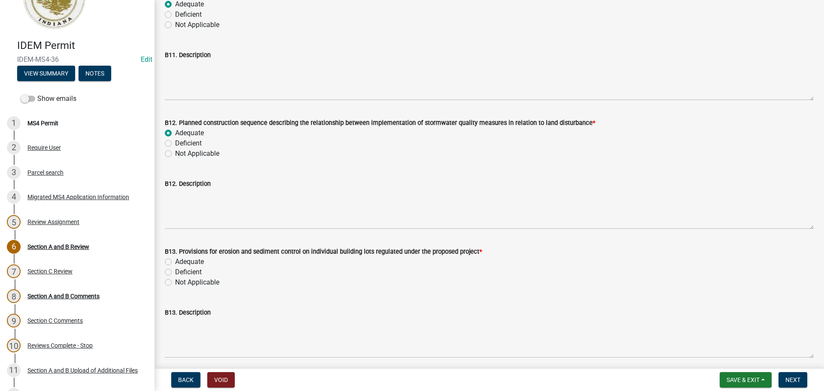
scroll to position [5536, 0]
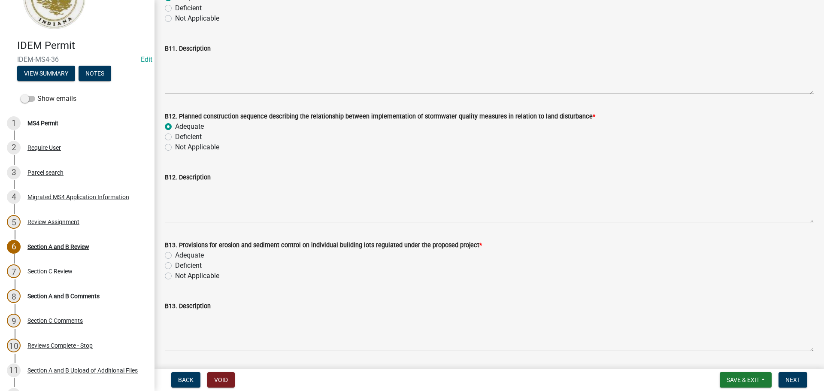
click at [193, 253] on label "Adequate" at bounding box center [189, 255] width 29 height 10
click at [181, 253] on input "Adequate" at bounding box center [178, 253] width 6 height 6
radio input "true"
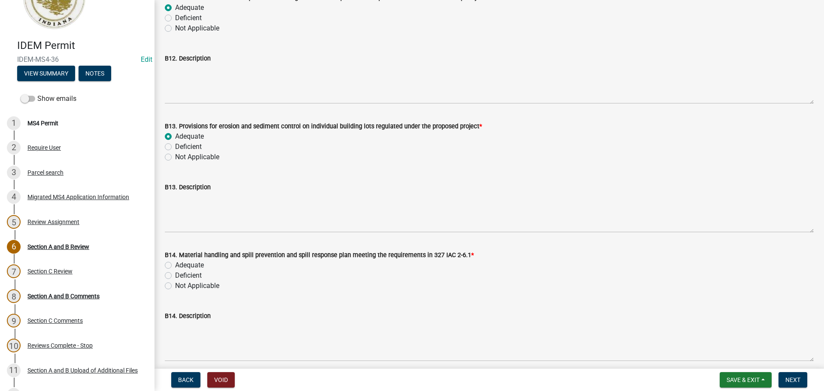
scroll to position [5707, 0]
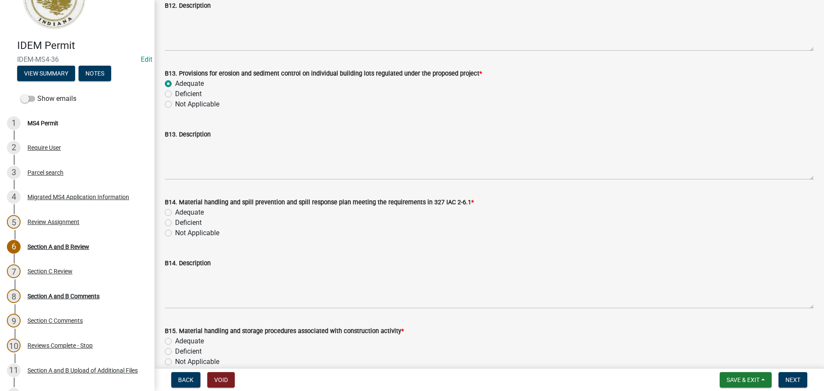
click at [186, 212] on label "Adequate" at bounding box center [189, 212] width 29 height 10
click at [181, 212] on input "Adequate" at bounding box center [178, 210] width 6 height 6
radio input "true"
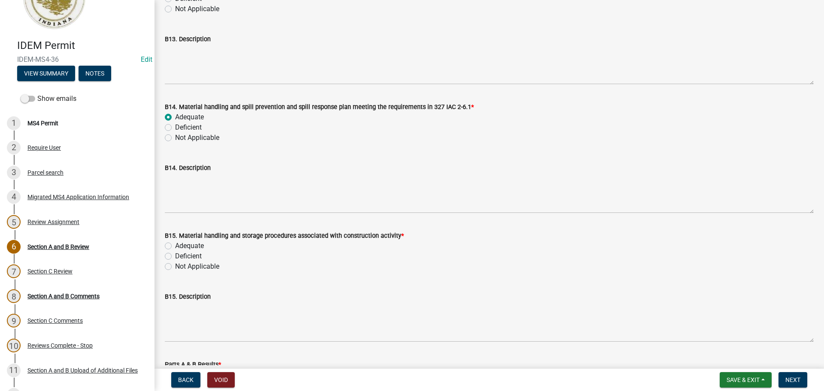
scroll to position [5879, 0]
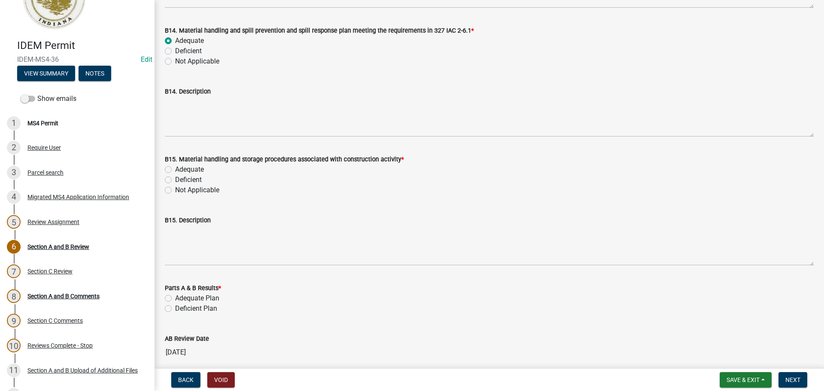
click at [190, 170] on label "Adequate" at bounding box center [189, 169] width 29 height 10
click at [181, 170] on input "Adequate" at bounding box center [178, 167] width 6 height 6
radio input "true"
click at [191, 297] on label "Adequate Plan" at bounding box center [197, 298] width 44 height 10
click at [181, 297] on input "Adequate Plan" at bounding box center [178, 296] width 6 height 6
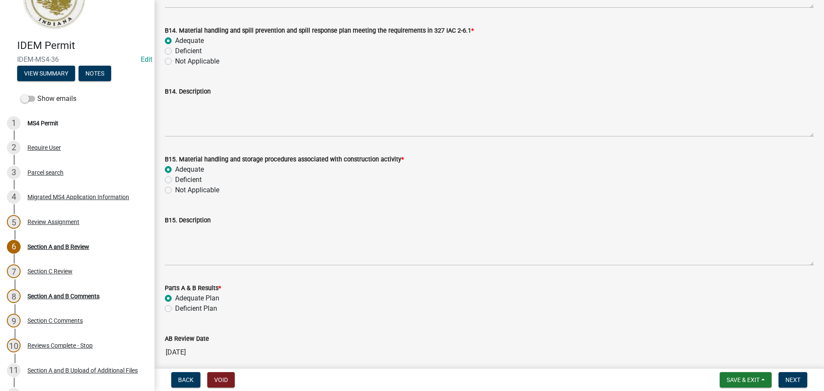
radio input "true"
click at [763, 375] on button "Save & Exit" at bounding box center [746, 379] width 52 height 15
click at [722, 330] on button "Save" at bounding box center [737, 337] width 69 height 21
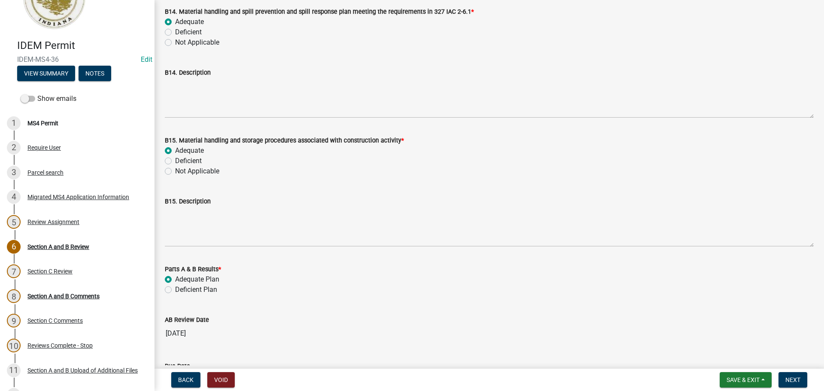
scroll to position [5979, 0]
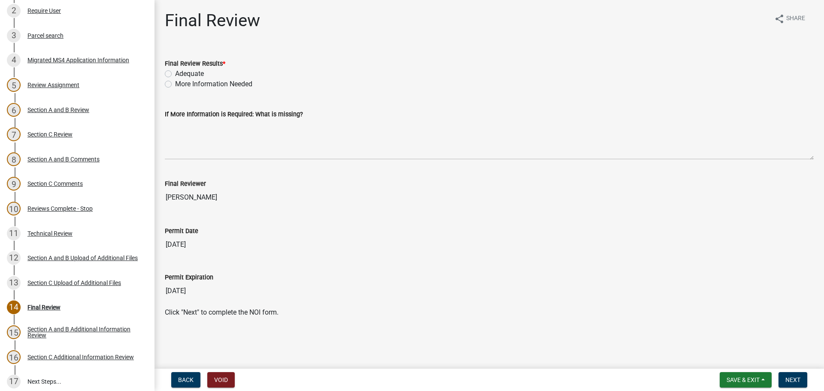
scroll to position [186, 0]
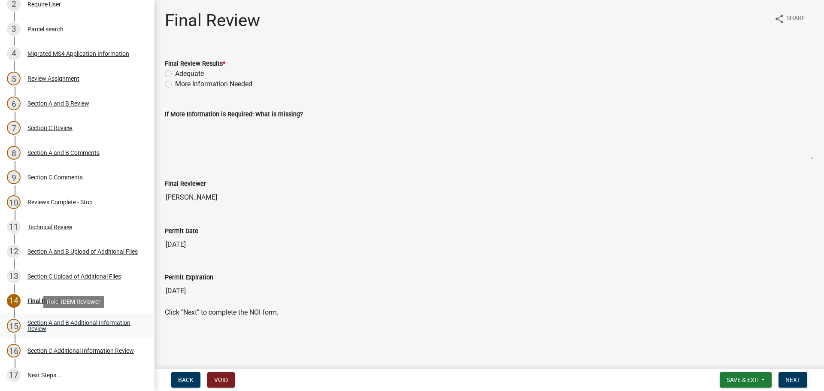
click at [109, 323] on div "Section A and B Additional Information Review" at bounding box center [83, 326] width 113 height 12
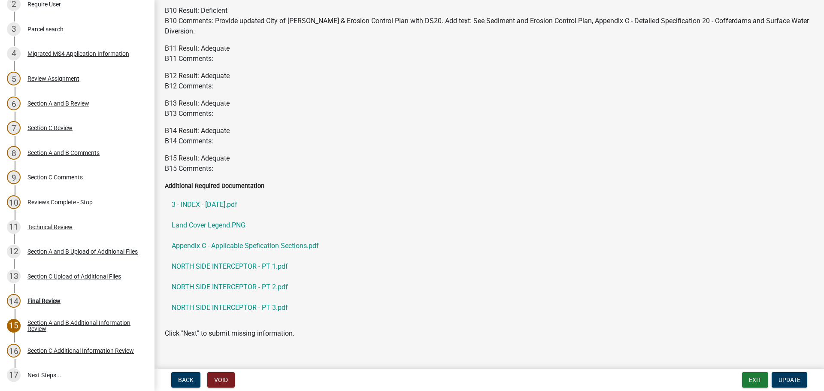
scroll to position [1155, 0]
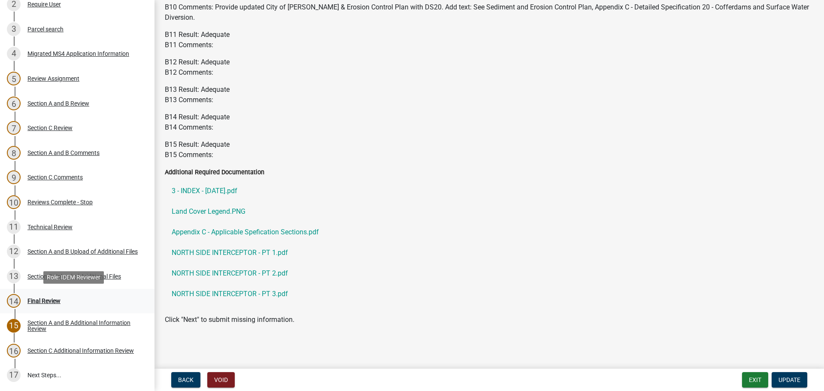
click at [64, 302] on div "14 Final Review" at bounding box center [74, 301] width 134 height 14
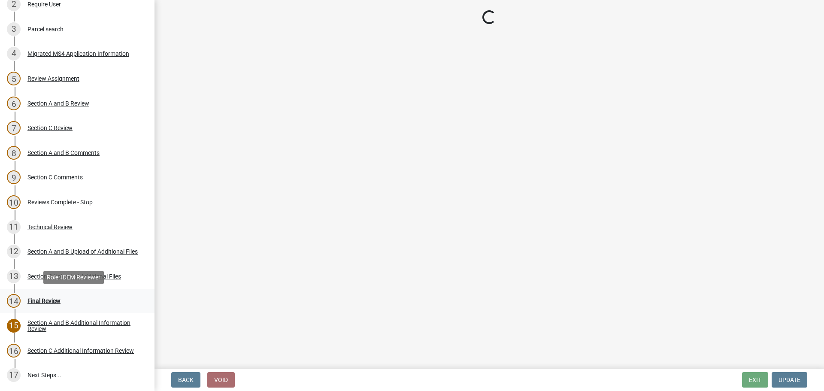
scroll to position [0, 0]
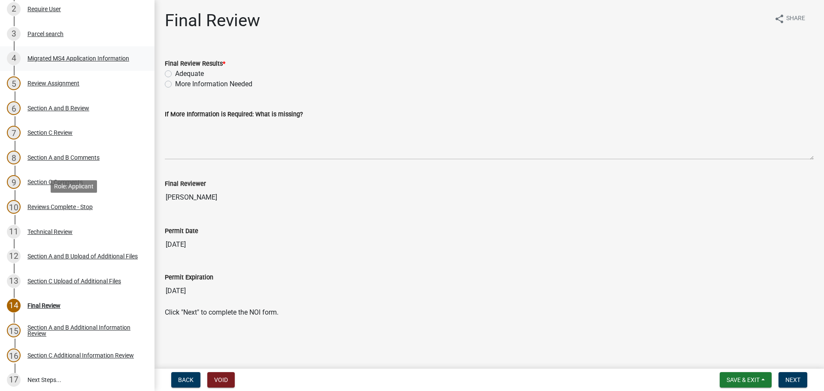
scroll to position [186, 0]
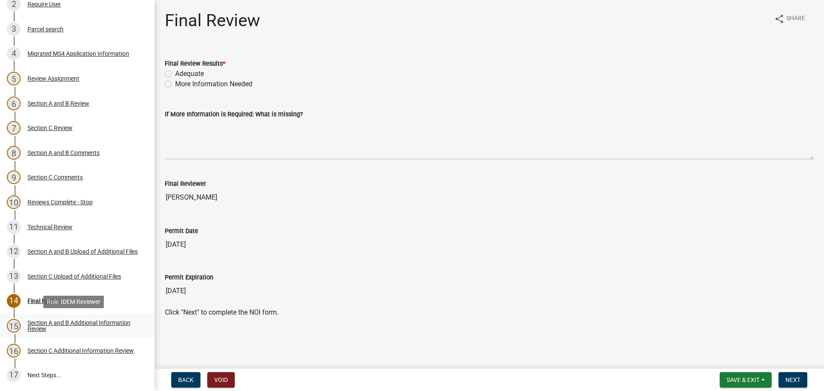
click at [83, 322] on div "Section A and B Additional Information Review" at bounding box center [83, 326] width 113 height 12
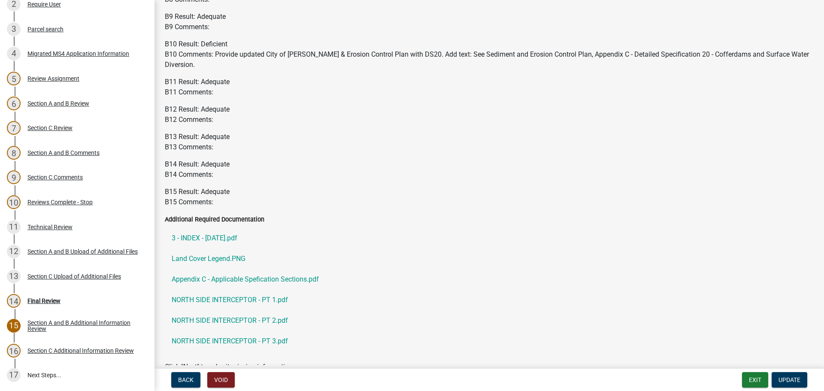
scroll to position [1155, 0]
